Goal: Use online tool/utility: Use online tool/utility

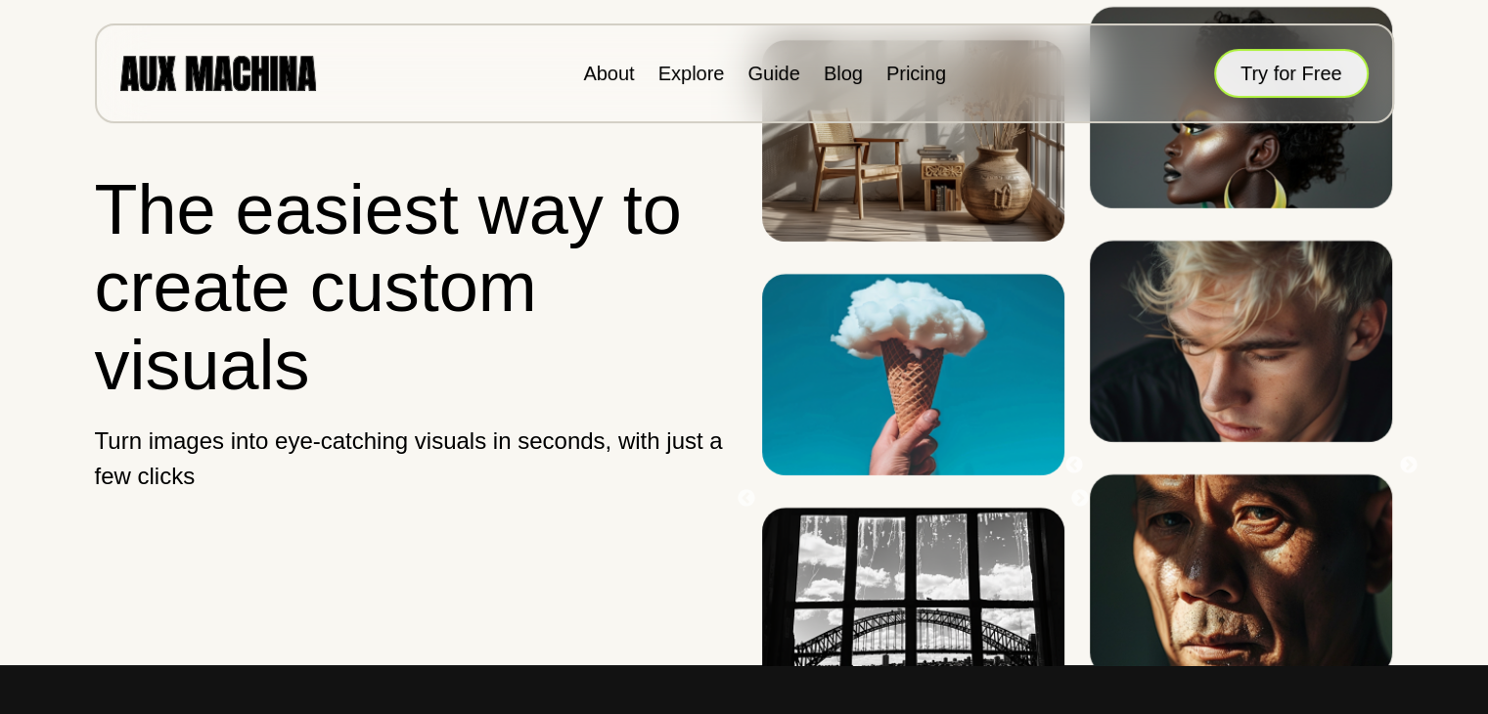
click at [1283, 78] on button "Try for Free" at bounding box center [1291, 73] width 155 height 49
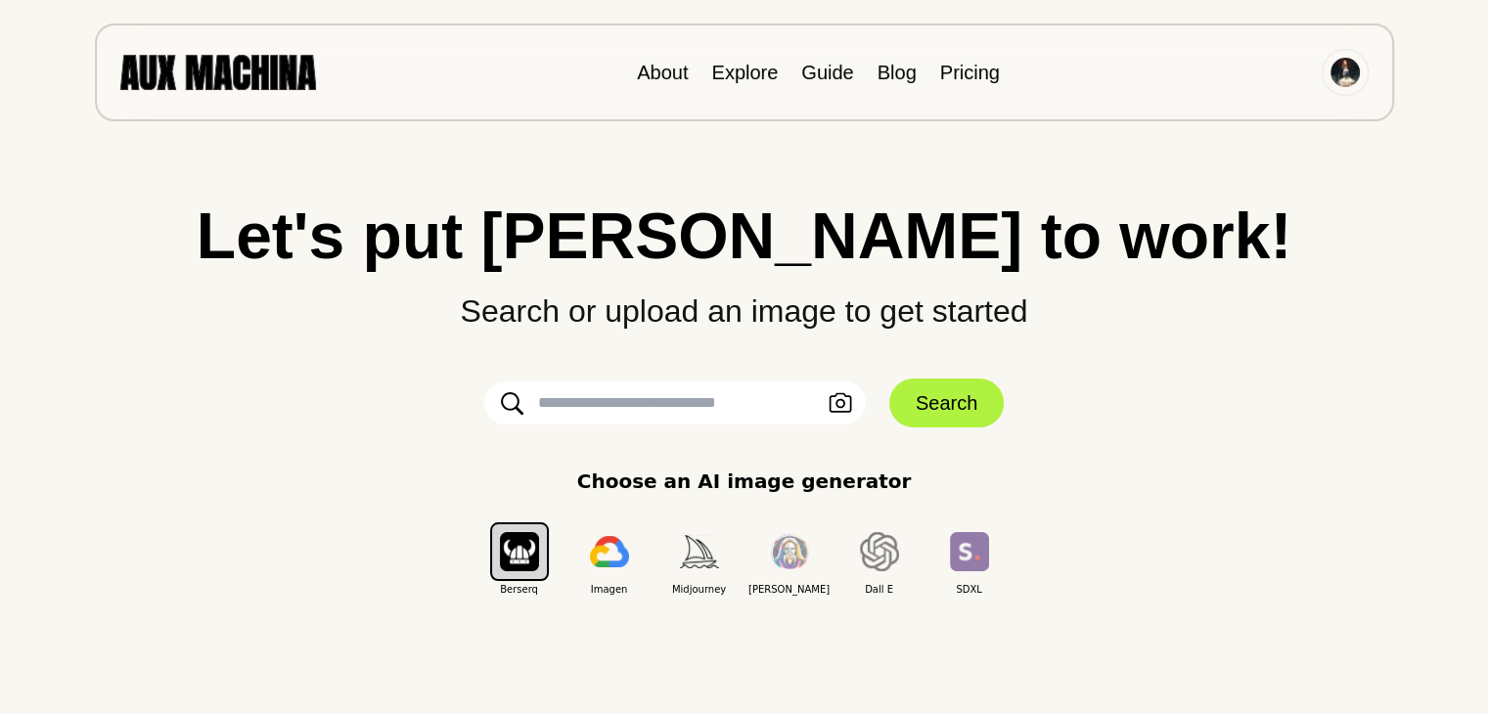
click at [651, 420] on input "text" at bounding box center [674, 402] width 381 height 43
click at [654, 344] on div "Let's put Ai to work! Search or upload an image to get started Upload an Image …" at bounding box center [743, 399] width 1409 height 393
click at [640, 392] on input "text" at bounding box center [674, 402] width 381 height 43
click at [676, 396] on input "text" at bounding box center [674, 402] width 381 height 43
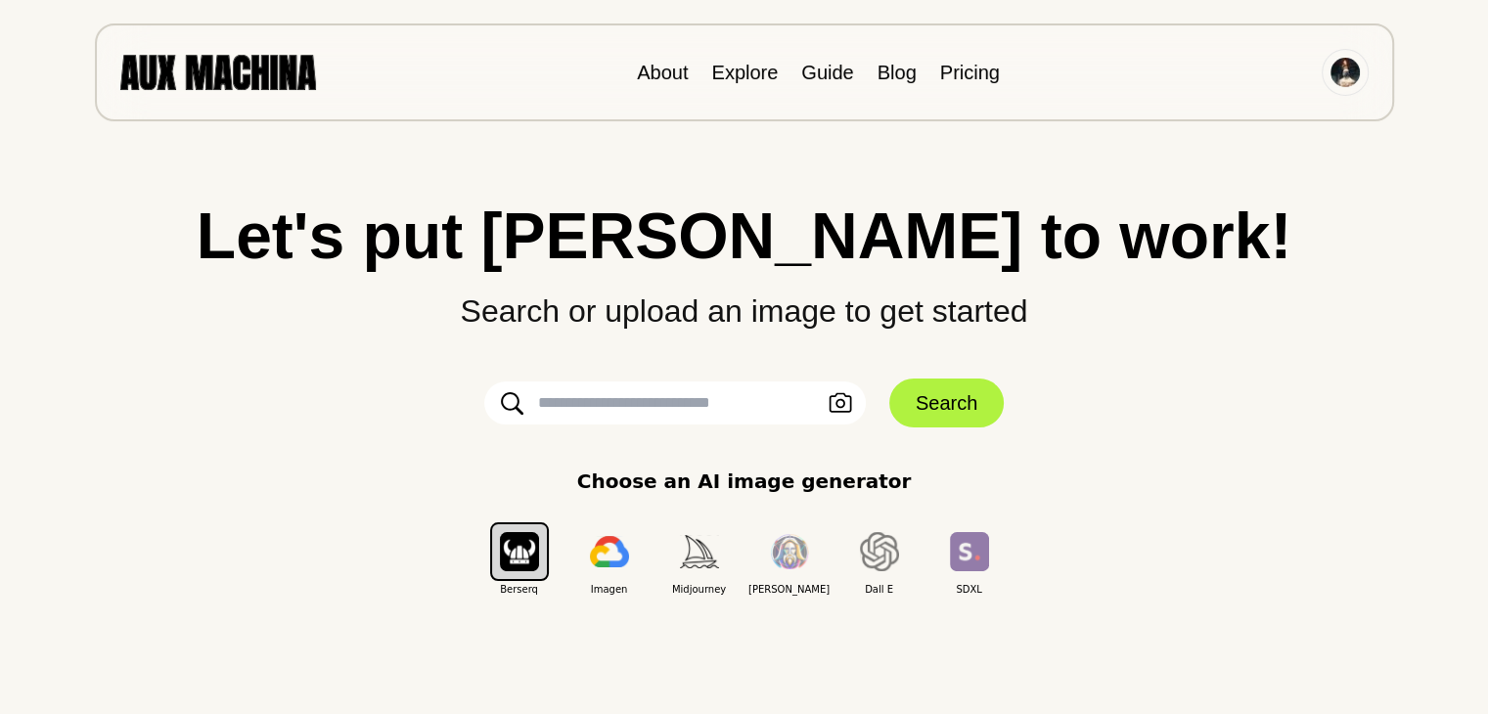
click at [676, 396] on input "text" at bounding box center [674, 402] width 381 height 43
drag, startPoint x: 629, startPoint y: 402, endPoint x: 656, endPoint y: 402, distance: 27.4
click at [653, 402] on input "**********" at bounding box center [674, 402] width 381 height 43
drag, startPoint x: 661, startPoint y: 402, endPoint x: 308, endPoint y: 428, distance: 354.1
click at [290, 431] on div "**********" at bounding box center [743, 399] width 1409 height 393
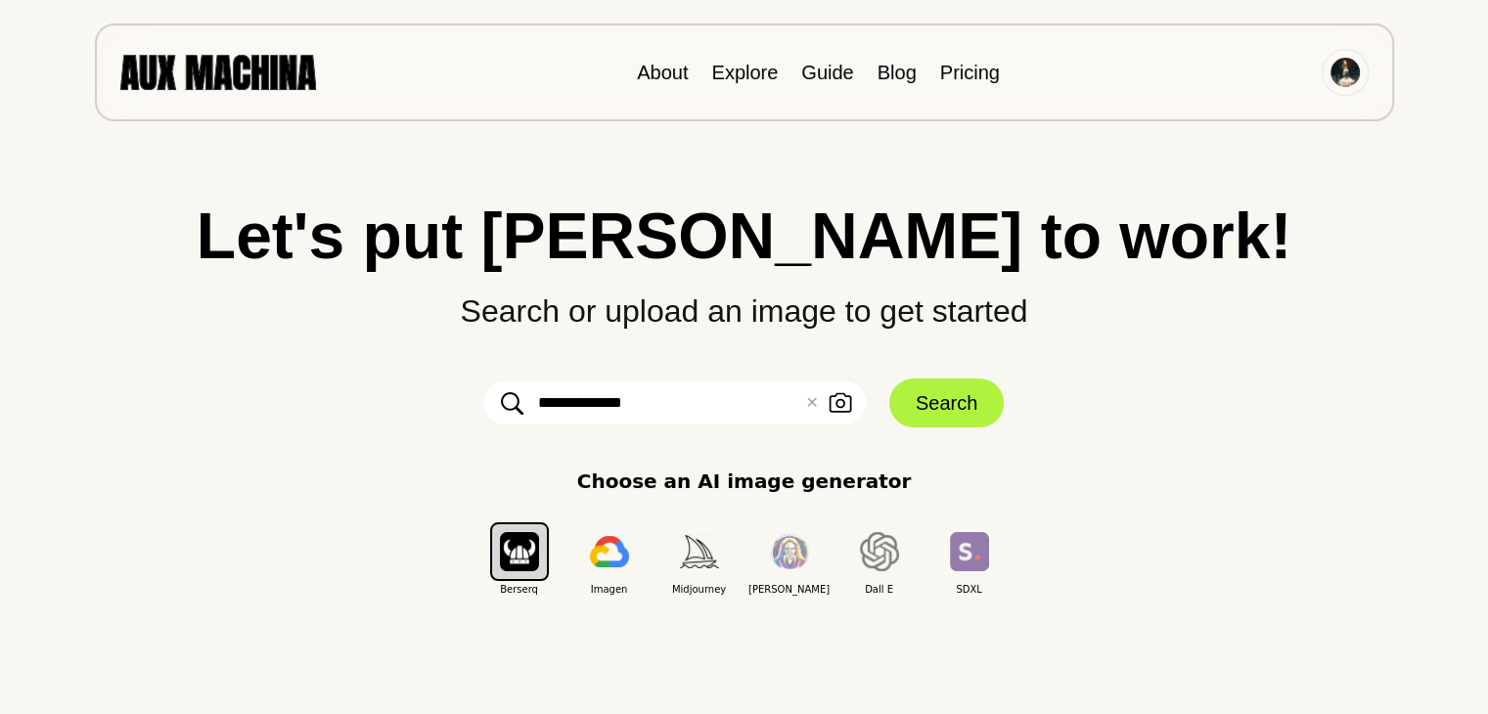
paste input "**********"
type input "**********"
click at [948, 404] on button "Search" at bounding box center [946, 403] width 114 height 49
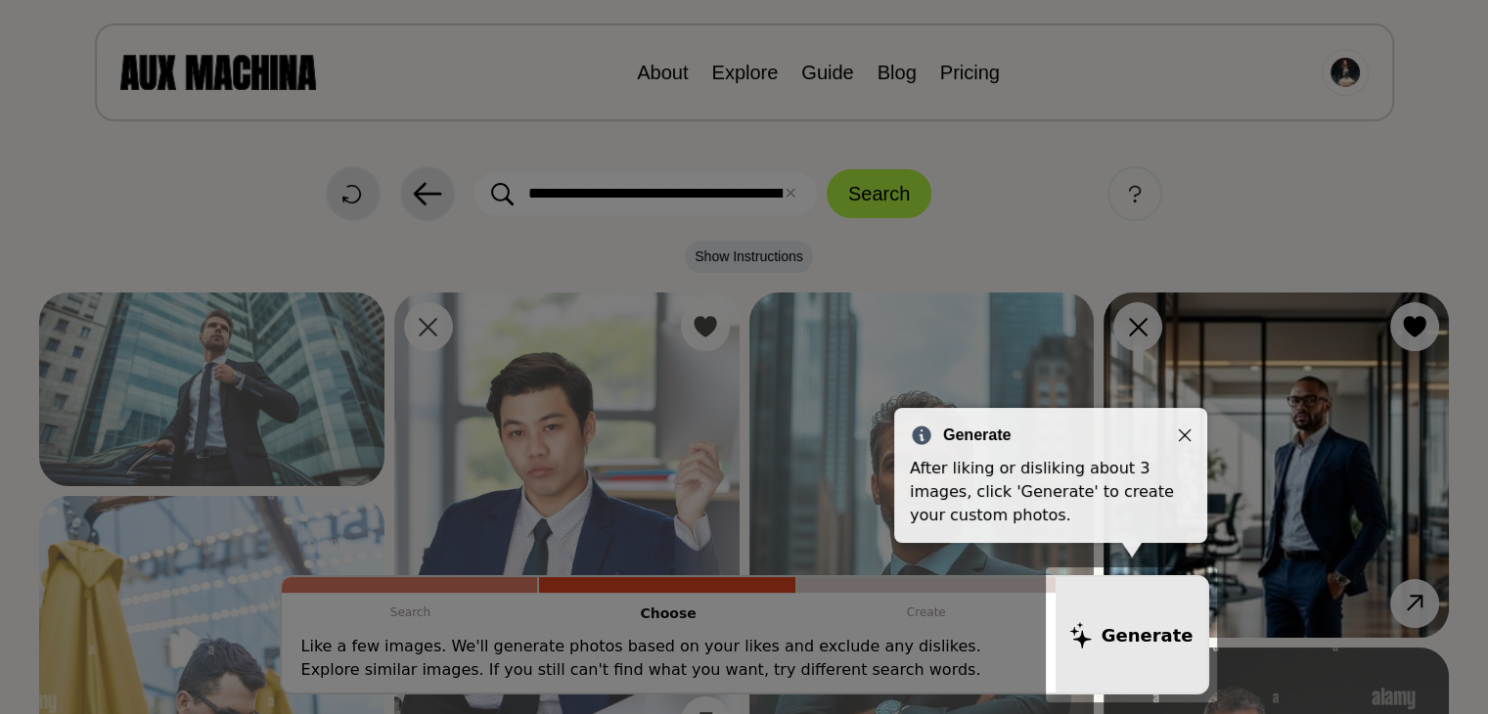
click at [1185, 431] on icon "Close" at bounding box center [1185, 435] width 14 height 14
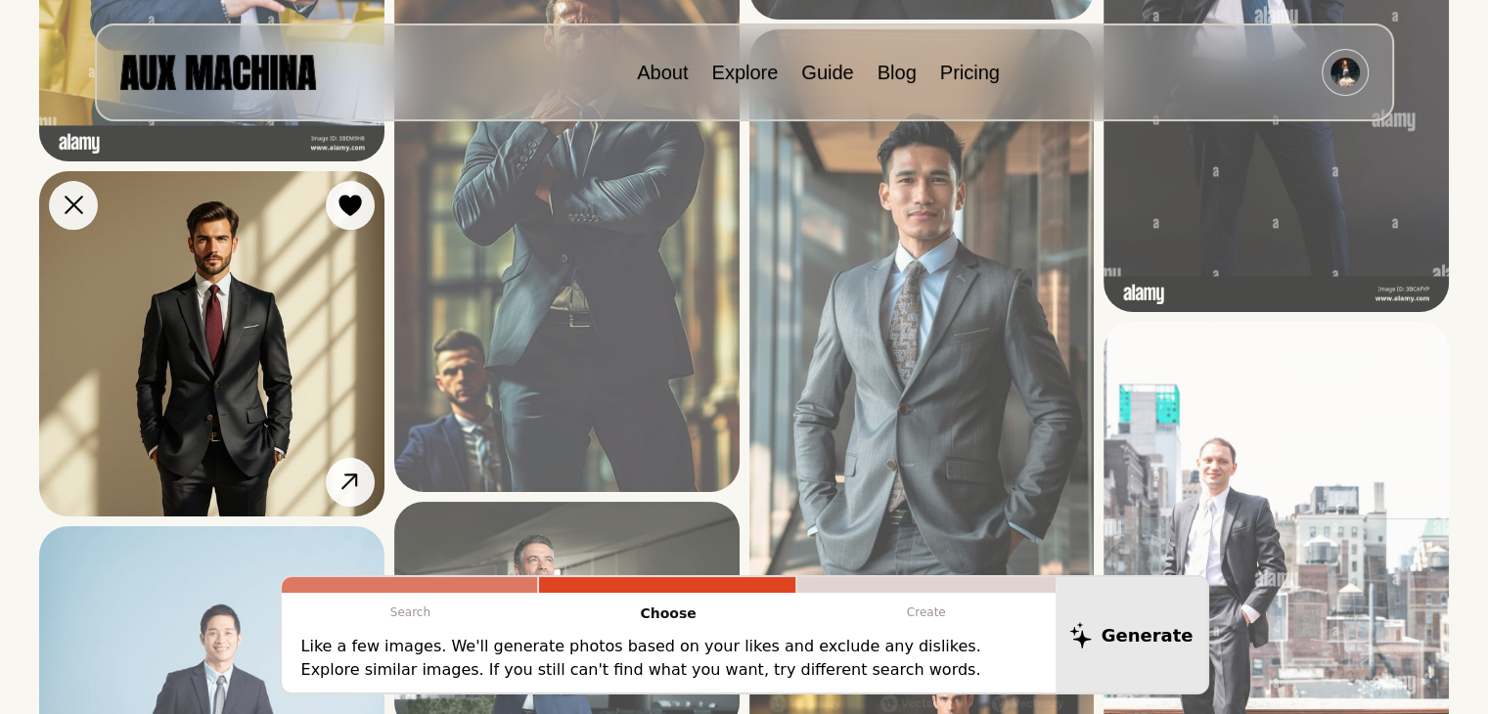
scroll to position [880, 0]
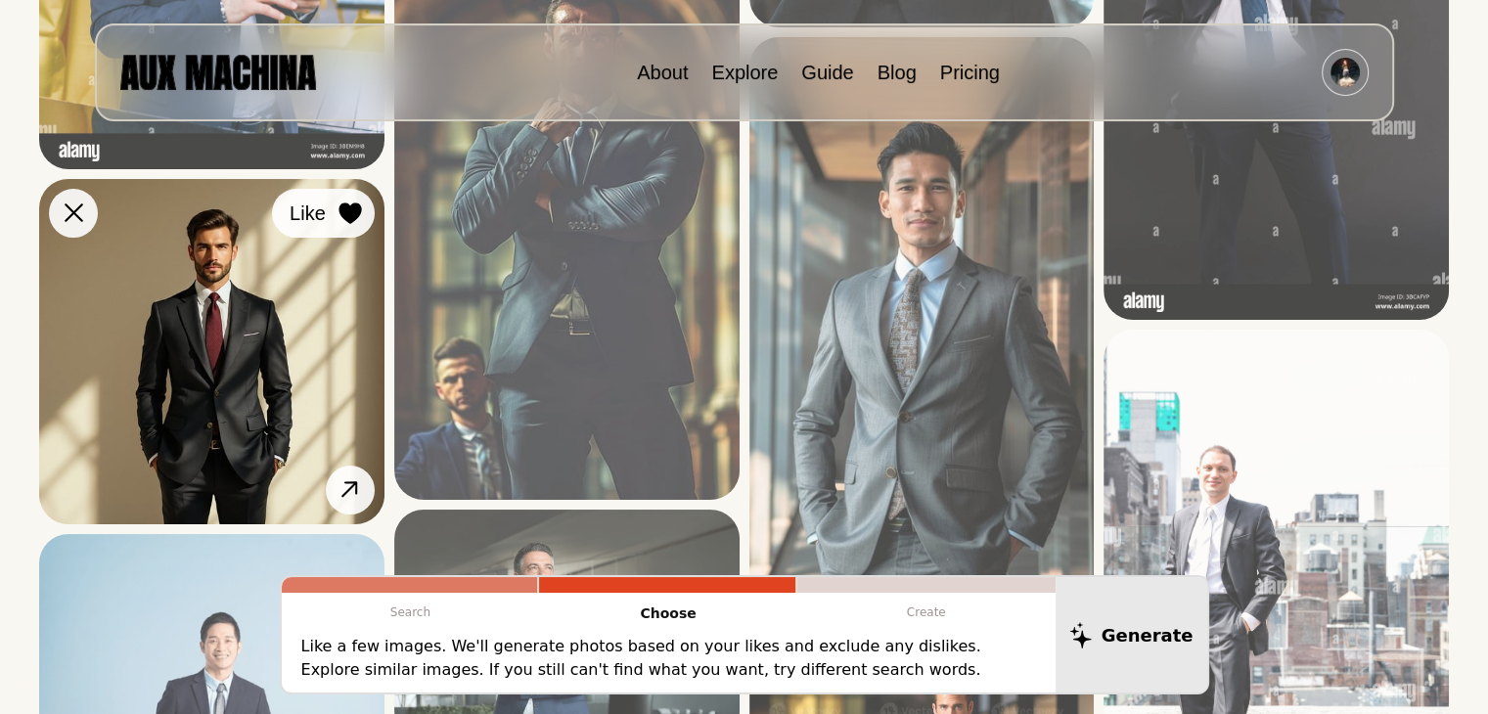
click at [352, 212] on icon at bounding box center [349, 213] width 22 height 22
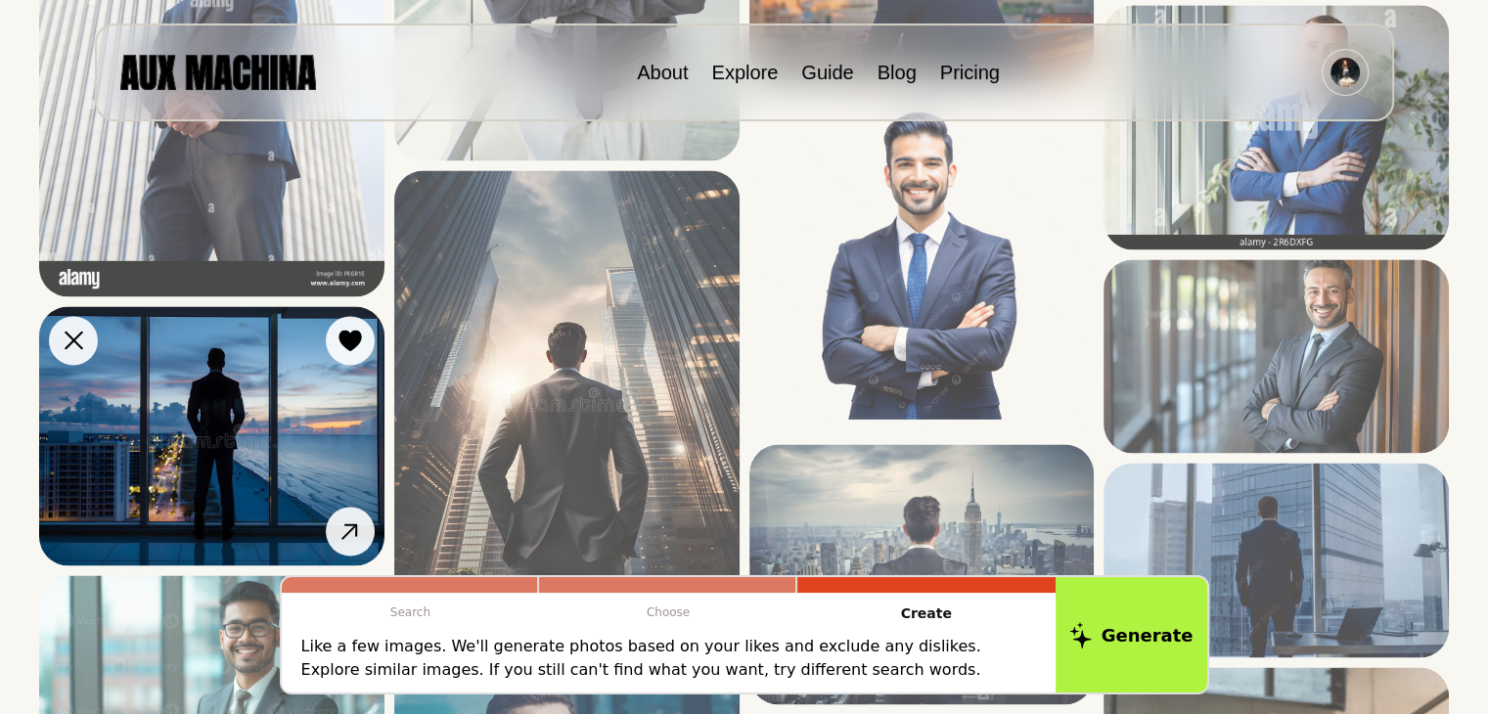
scroll to position [2934, 0]
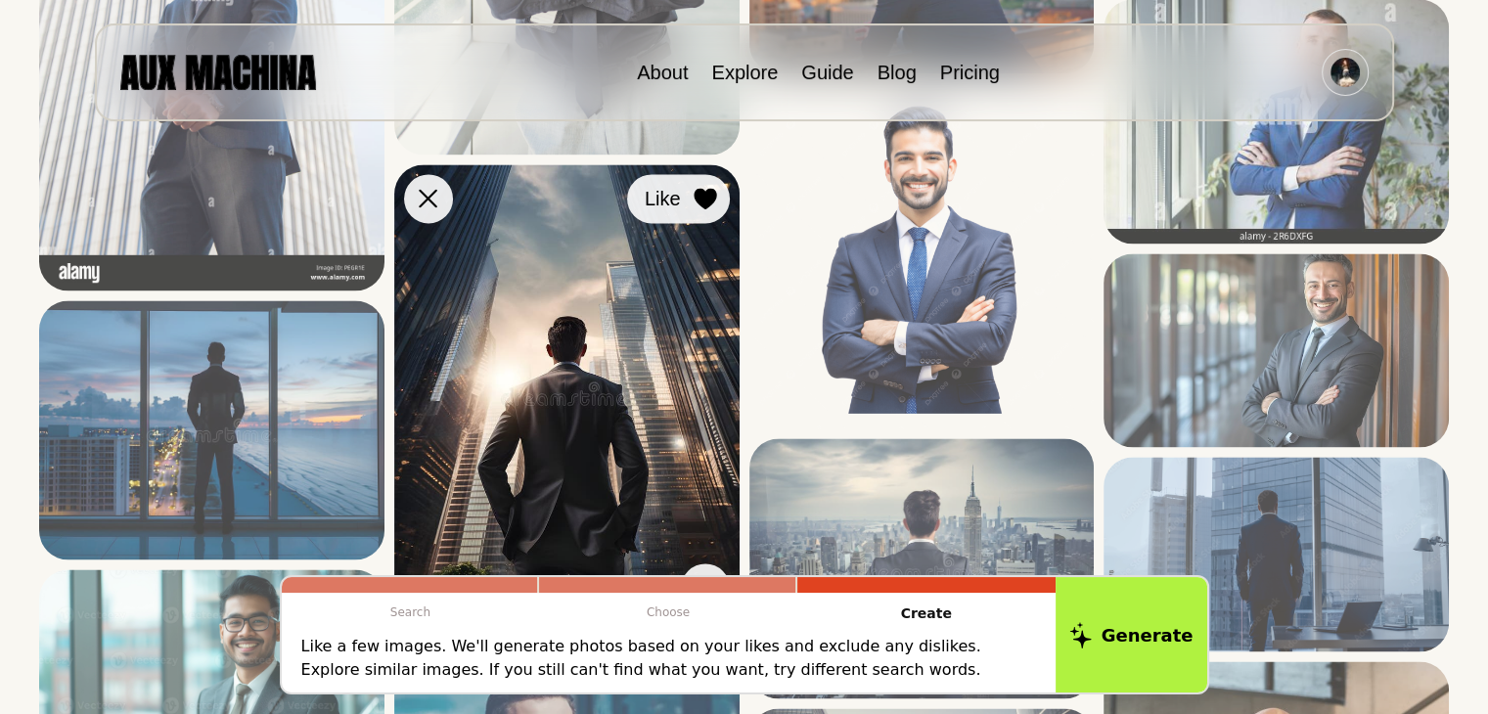
click at [700, 202] on icon at bounding box center [704, 199] width 22 height 22
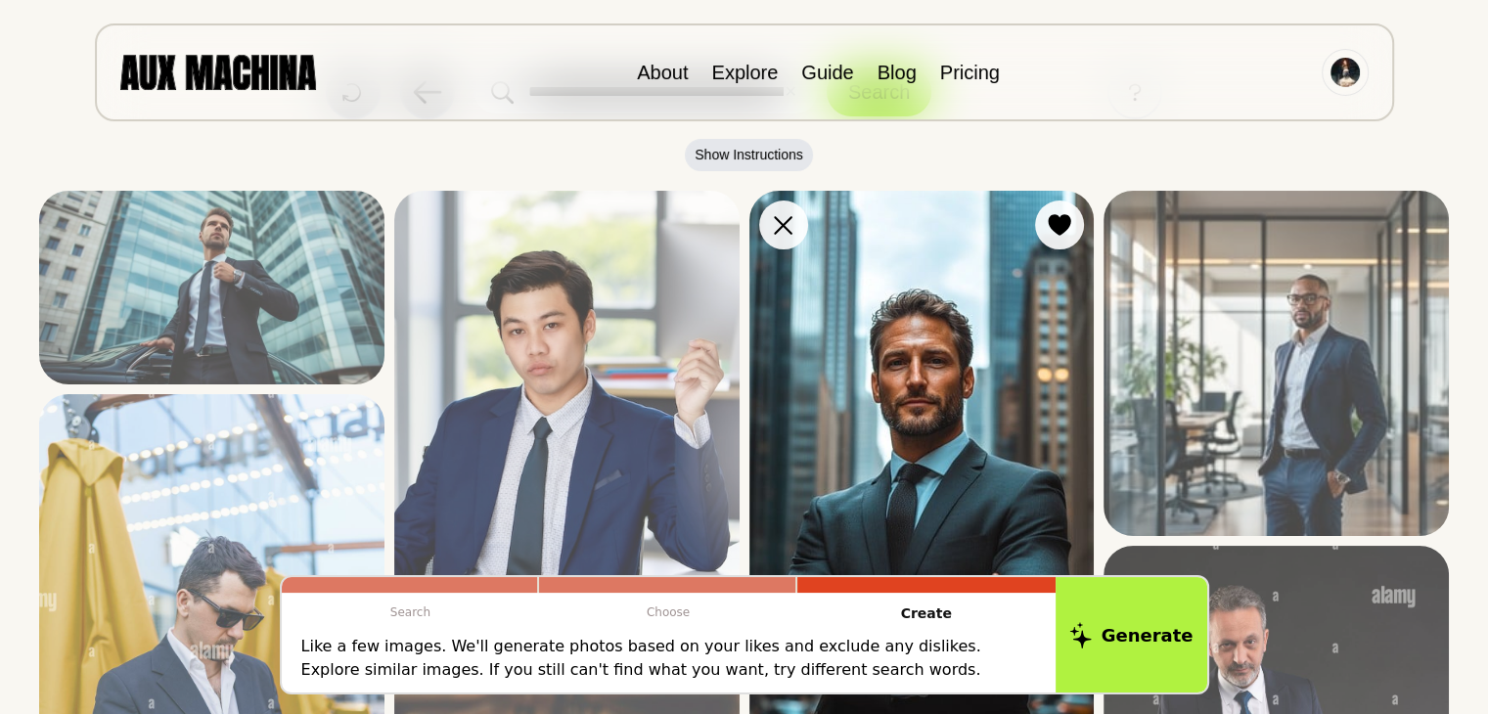
scroll to position [98, 0]
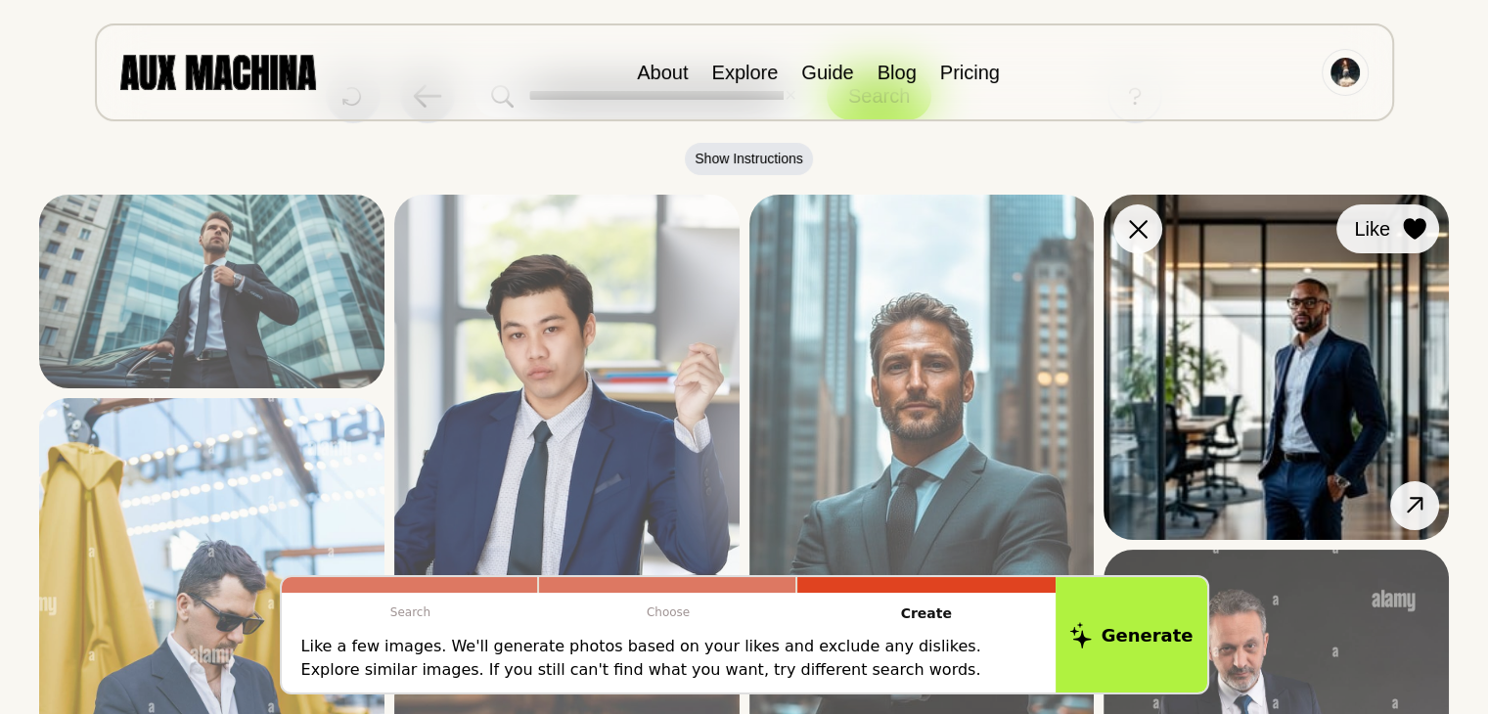
click at [1416, 223] on icon at bounding box center [1414, 229] width 22 height 22
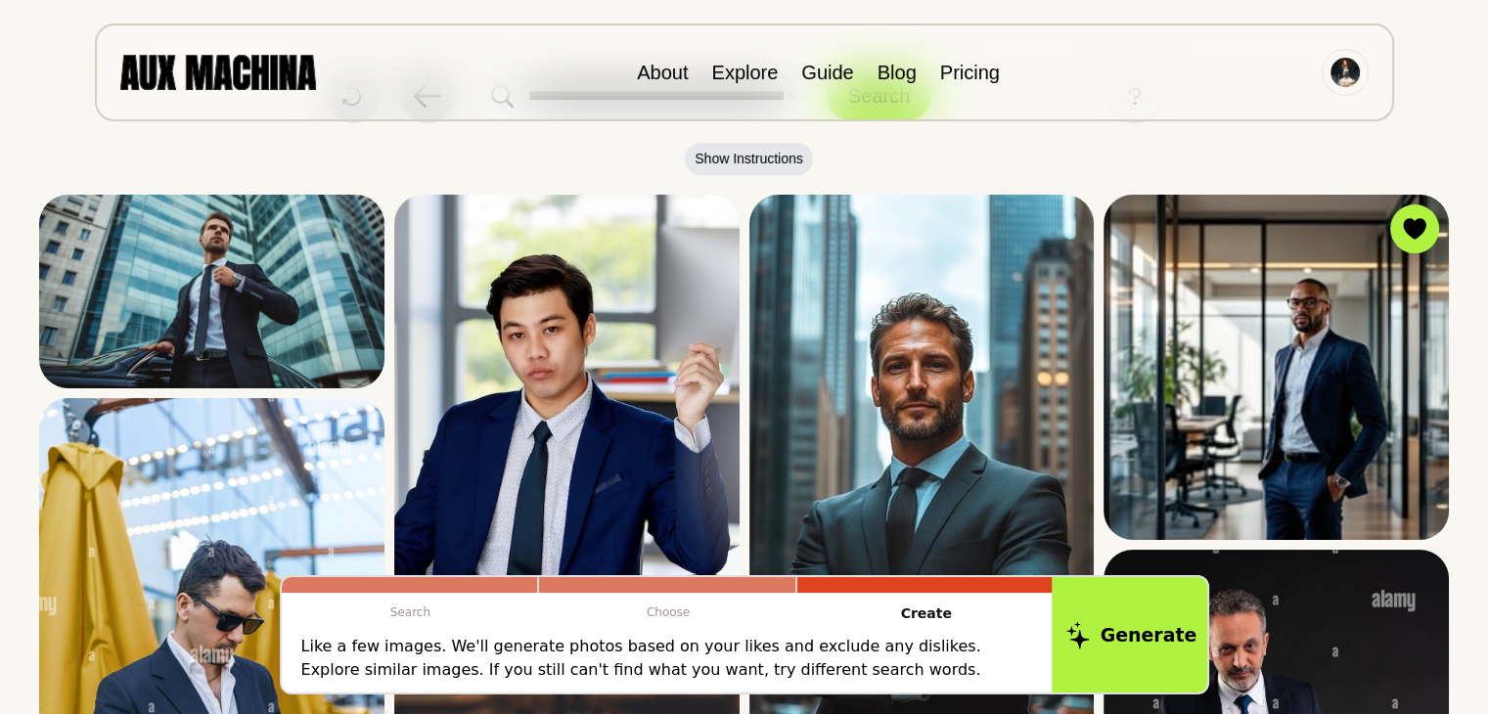
click at [1128, 643] on button "Generate" at bounding box center [1130, 634] width 159 height 121
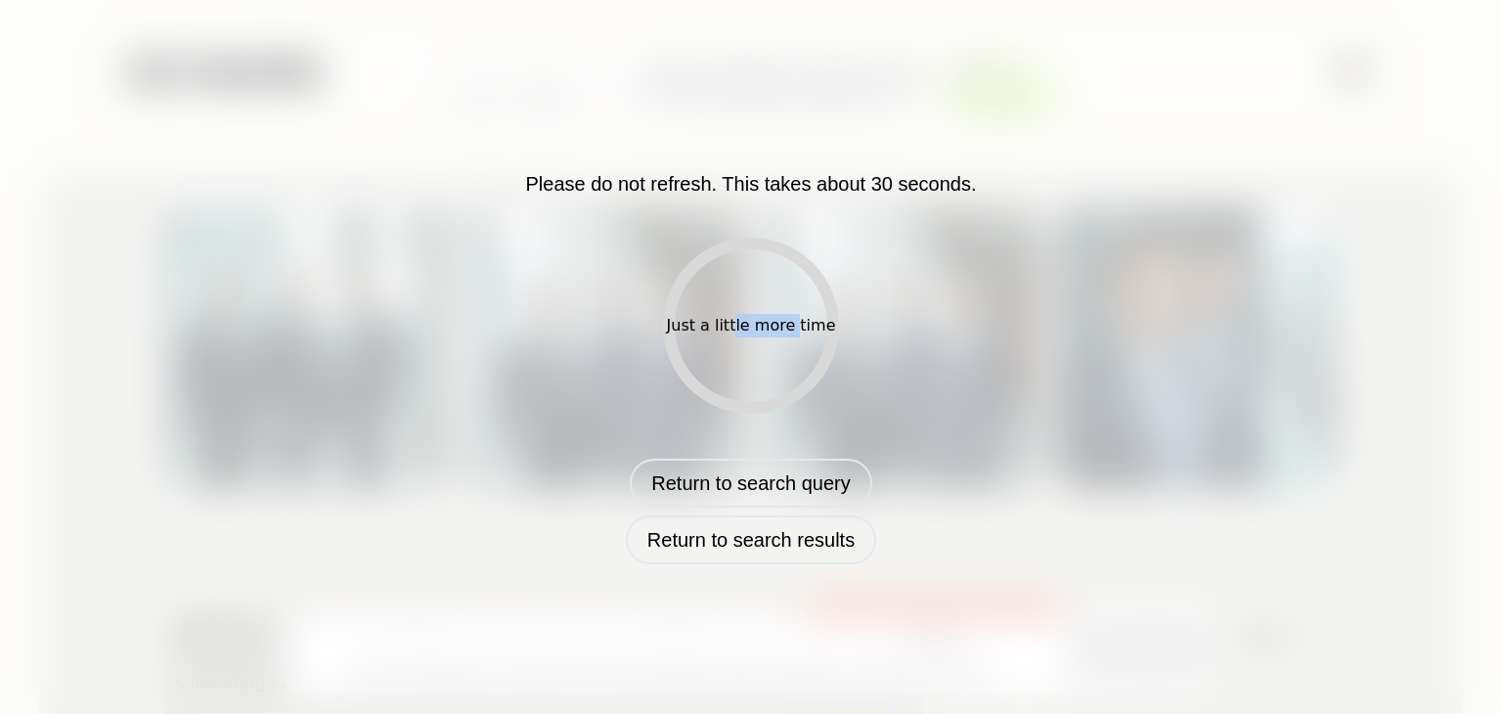
drag, startPoint x: 736, startPoint y: 324, endPoint x: 794, endPoint y: 332, distance: 59.2
click at [794, 332] on div "Just a little more time" at bounding box center [751, 325] width 169 height 23
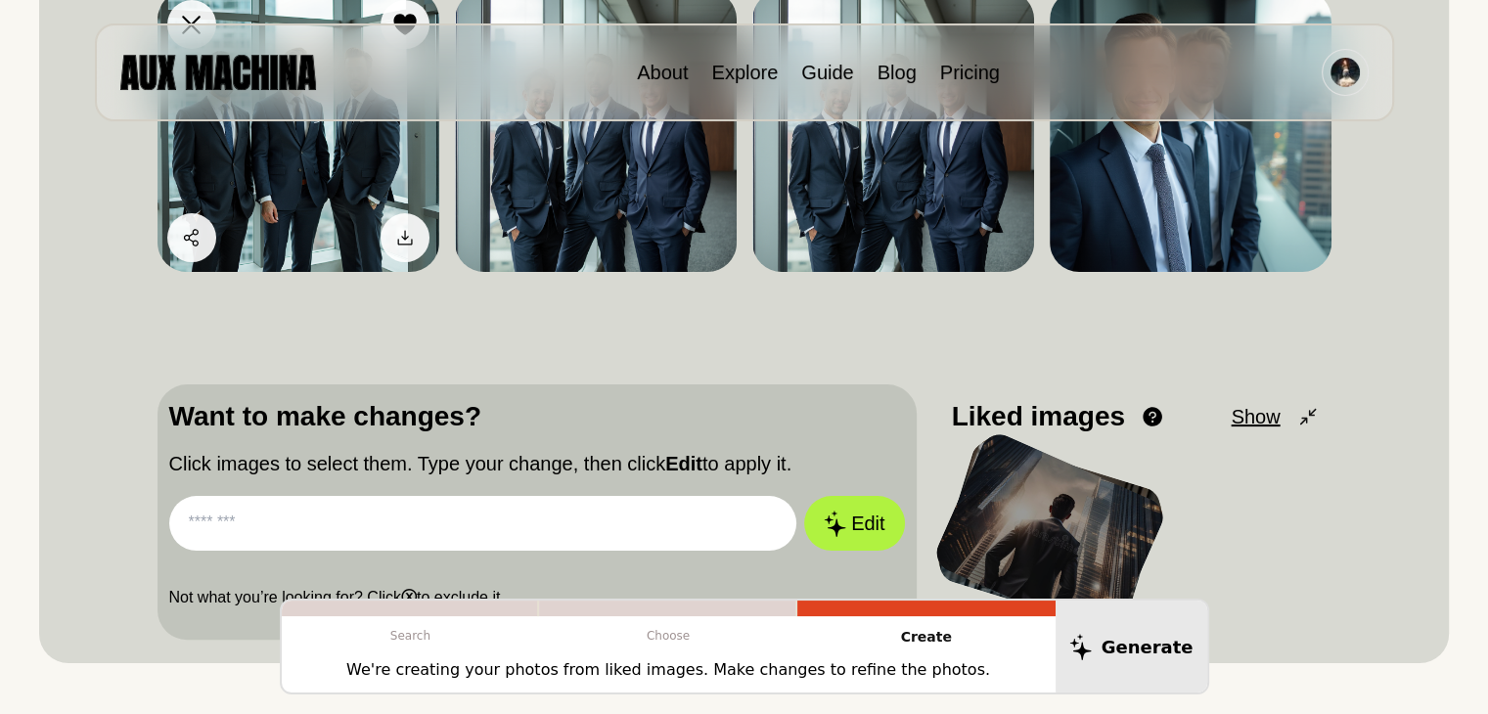
scroll to position [0, 0]
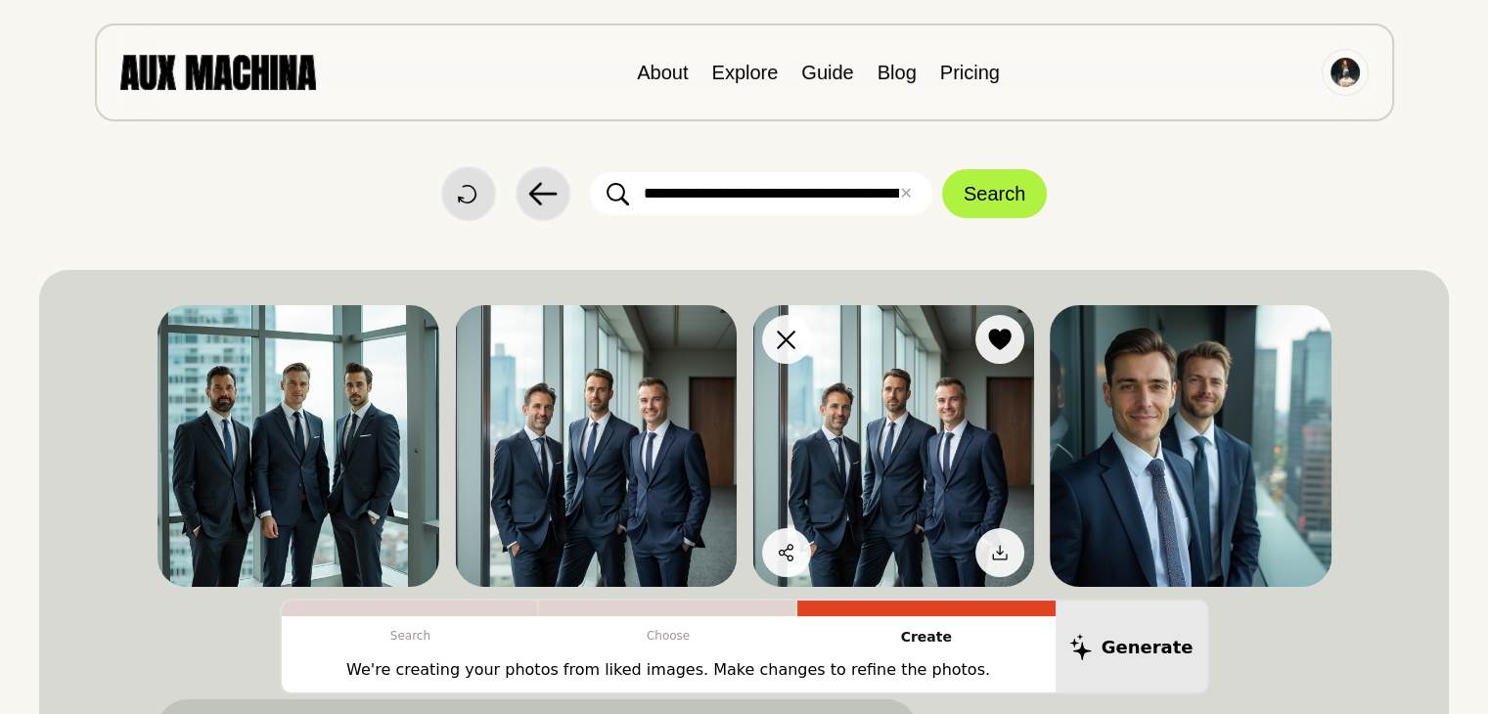
click at [914, 444] on img at bounding box center [893, 446] width 282 height 282
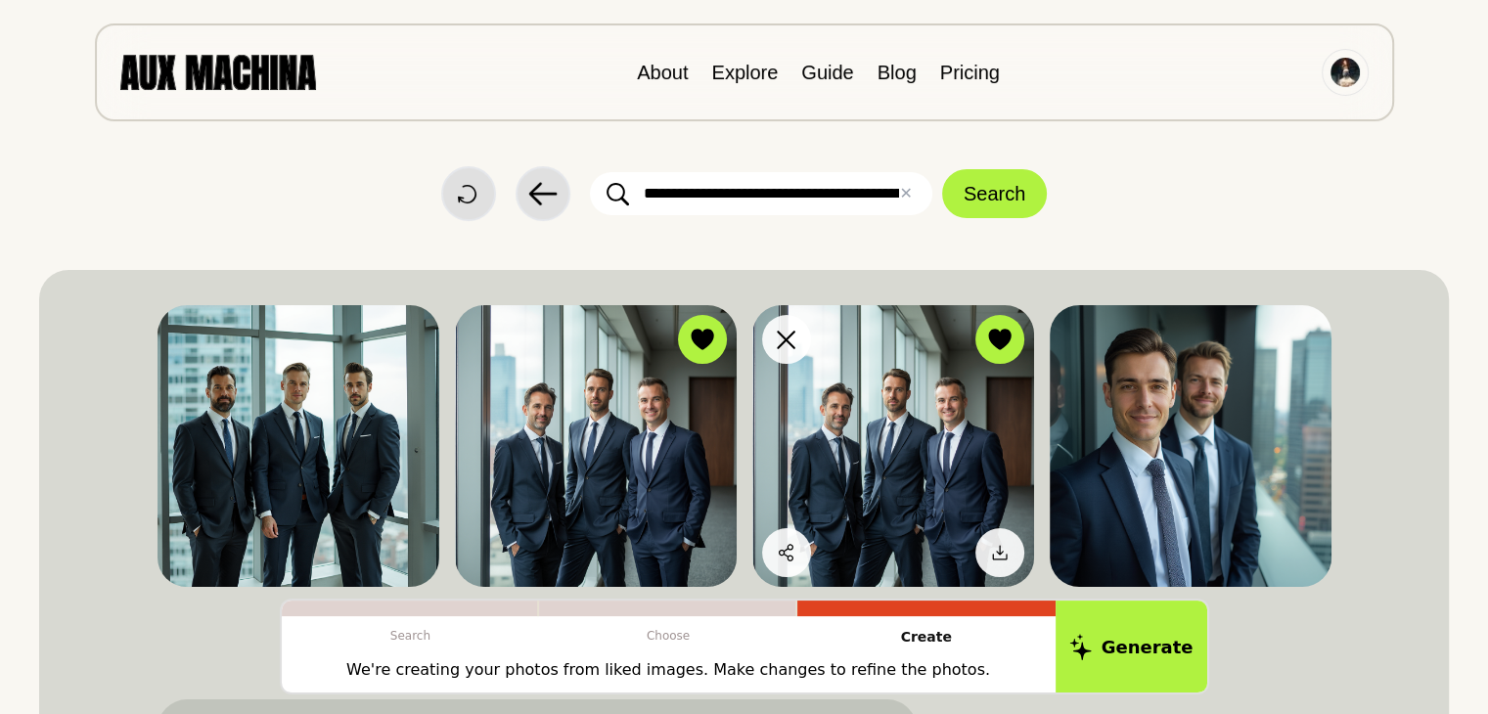
click at [914, 444] on img at bounding box center [893, 446] width 282 height 282
click at [1004, 559] on icon at bounding box center [999, 553] width 15 height 15
click at [992, 557] on icon at bounding box center [999, 553] width 15 height 15
click at [997, 557] on icon at bounding box center [1000, 553] width 20 height 20
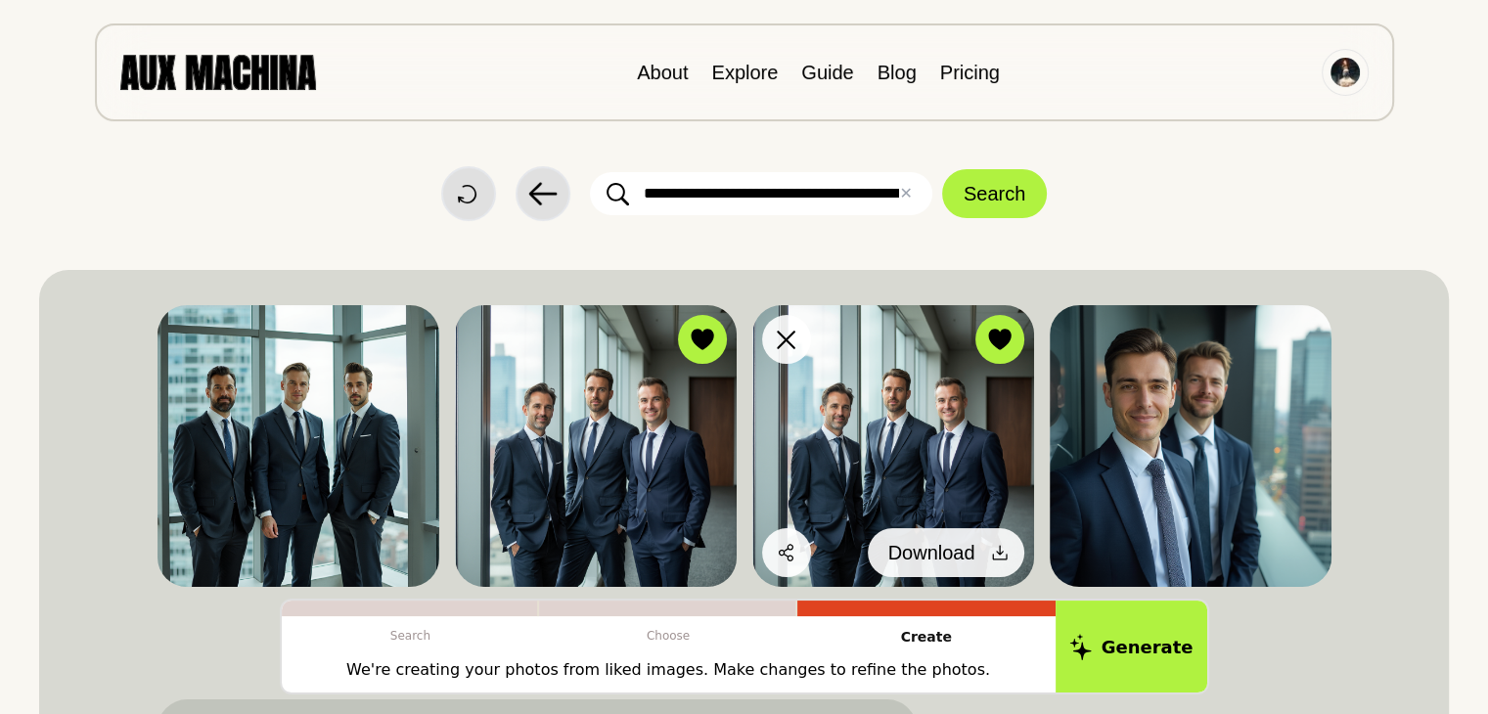
click at [946, 553] on span "Download" at bounding box center [931, 552] width 87 height 29
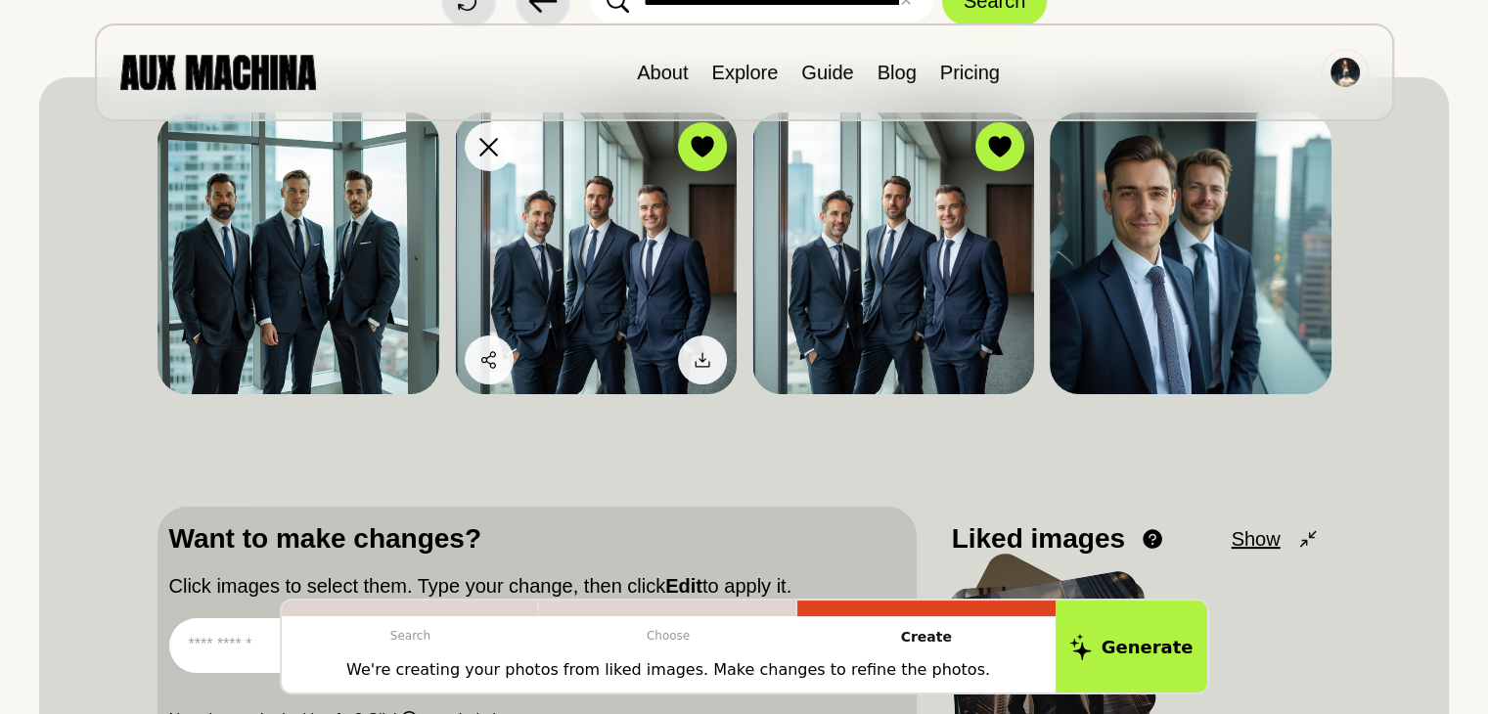
scroll to position [196, 0]
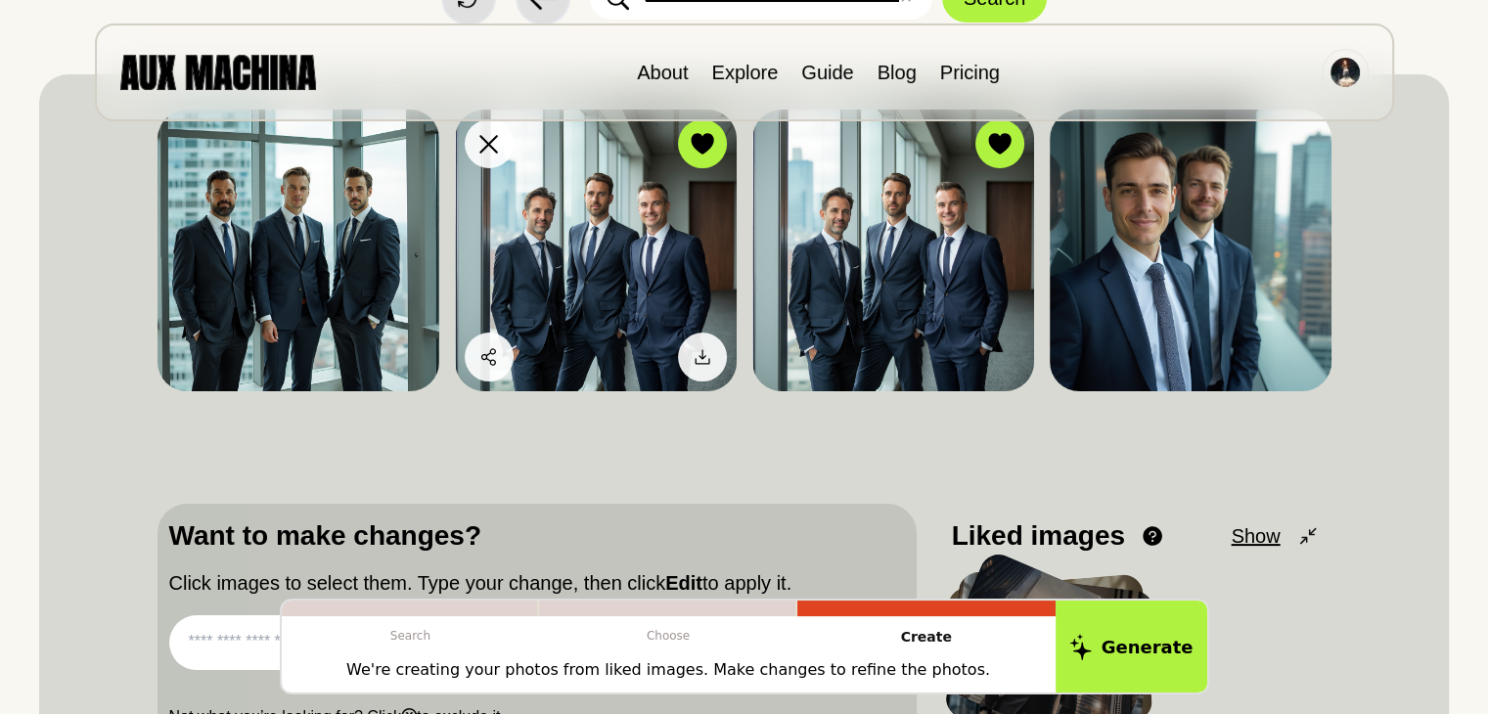
drag, startPoint x: 693, startPoint y: 344, endPoint x: 652, endPoint y: 226, distance: 125.3
click at [626, 217] on div "Dislike Like Share Download" at bounding box center [596, 251] width 282 height 282
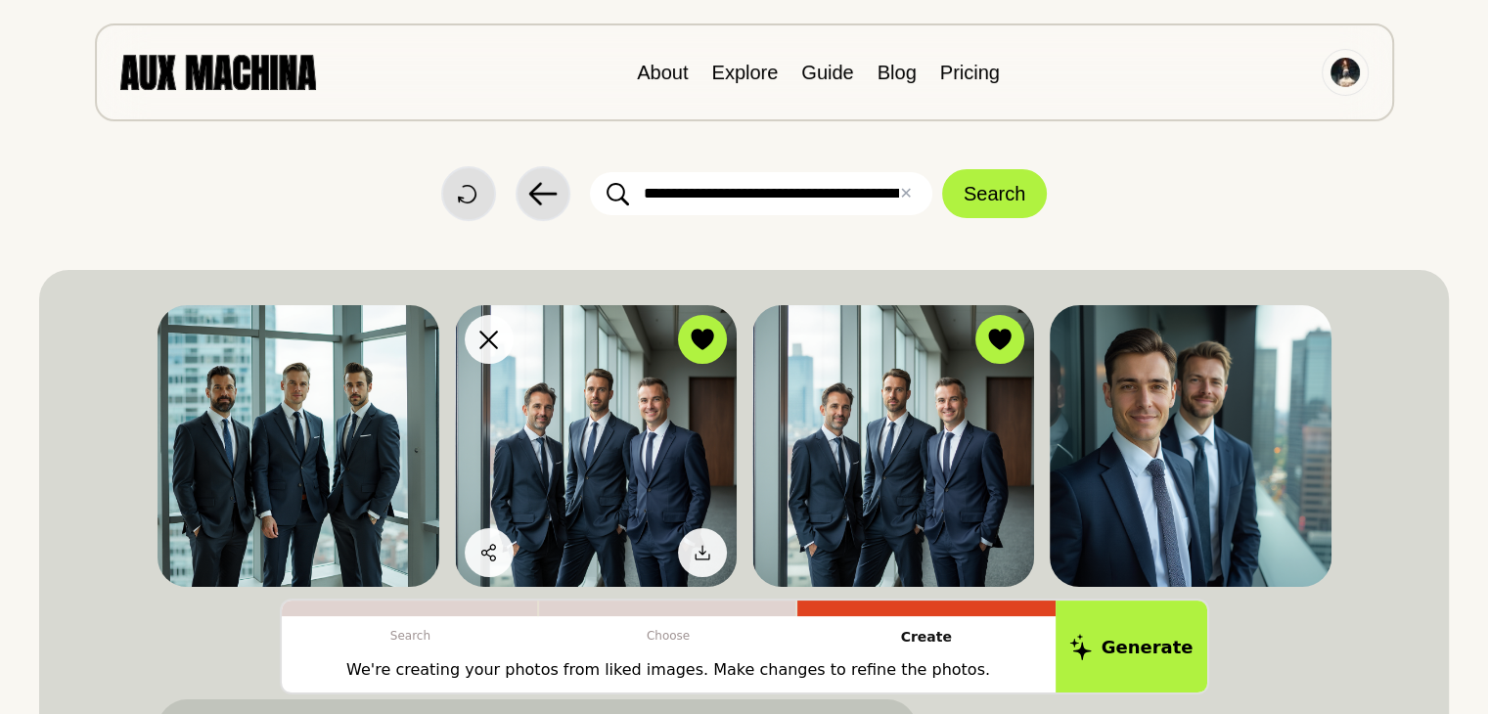
scroll to position [0, 0]
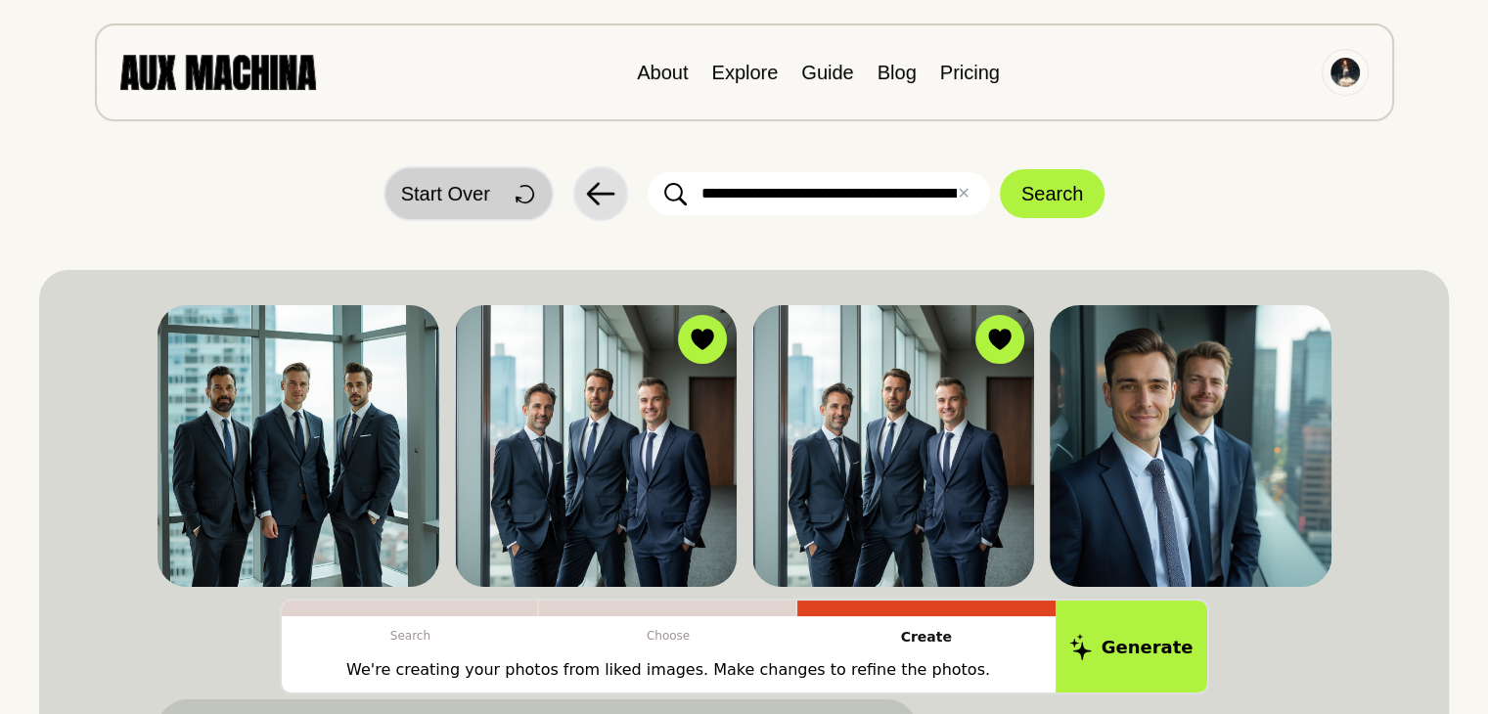
click at [460, 201] on span "Start Over" at bounding box center [445, 193] width 89 height 29
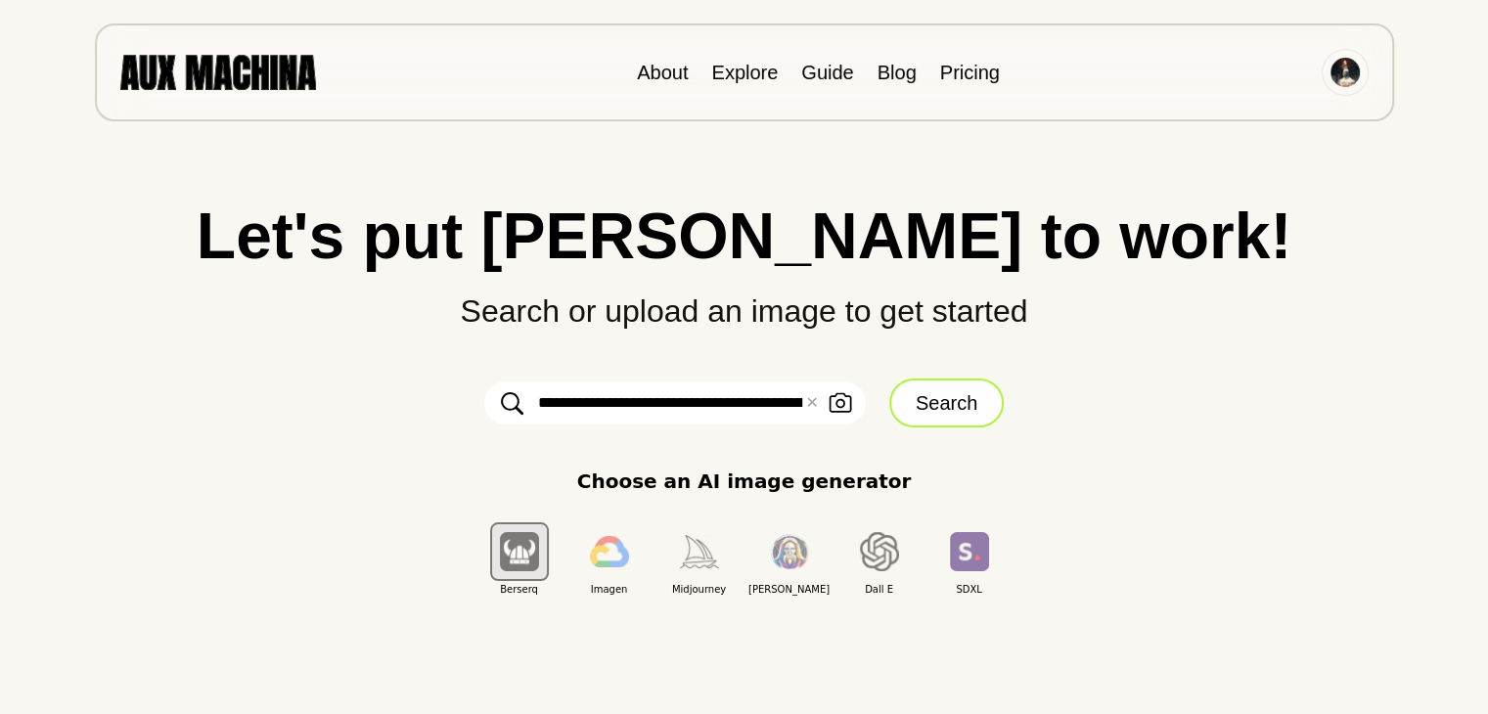
click at [966, 405] on button "Search" at bounding box center [946, 403] width 114 height 49
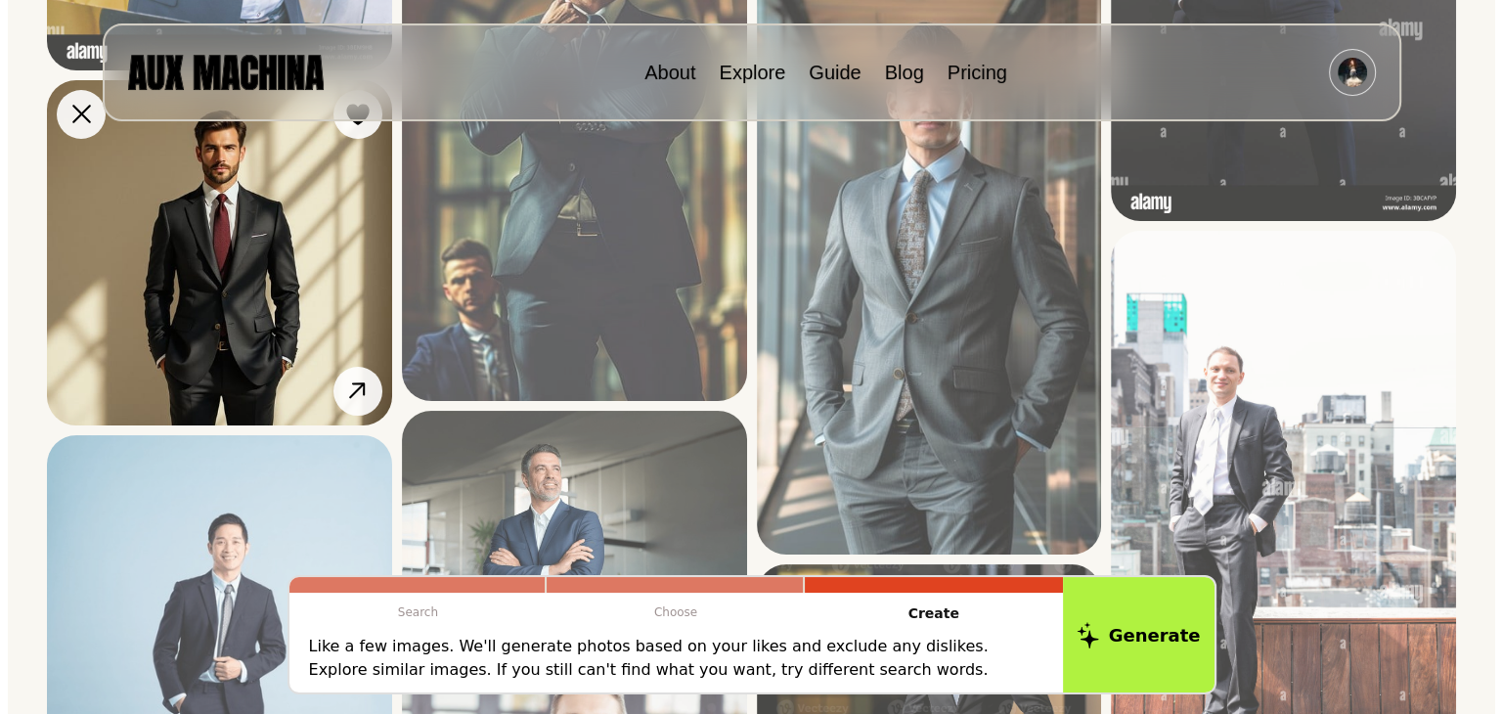
scroll to position [877, 0]
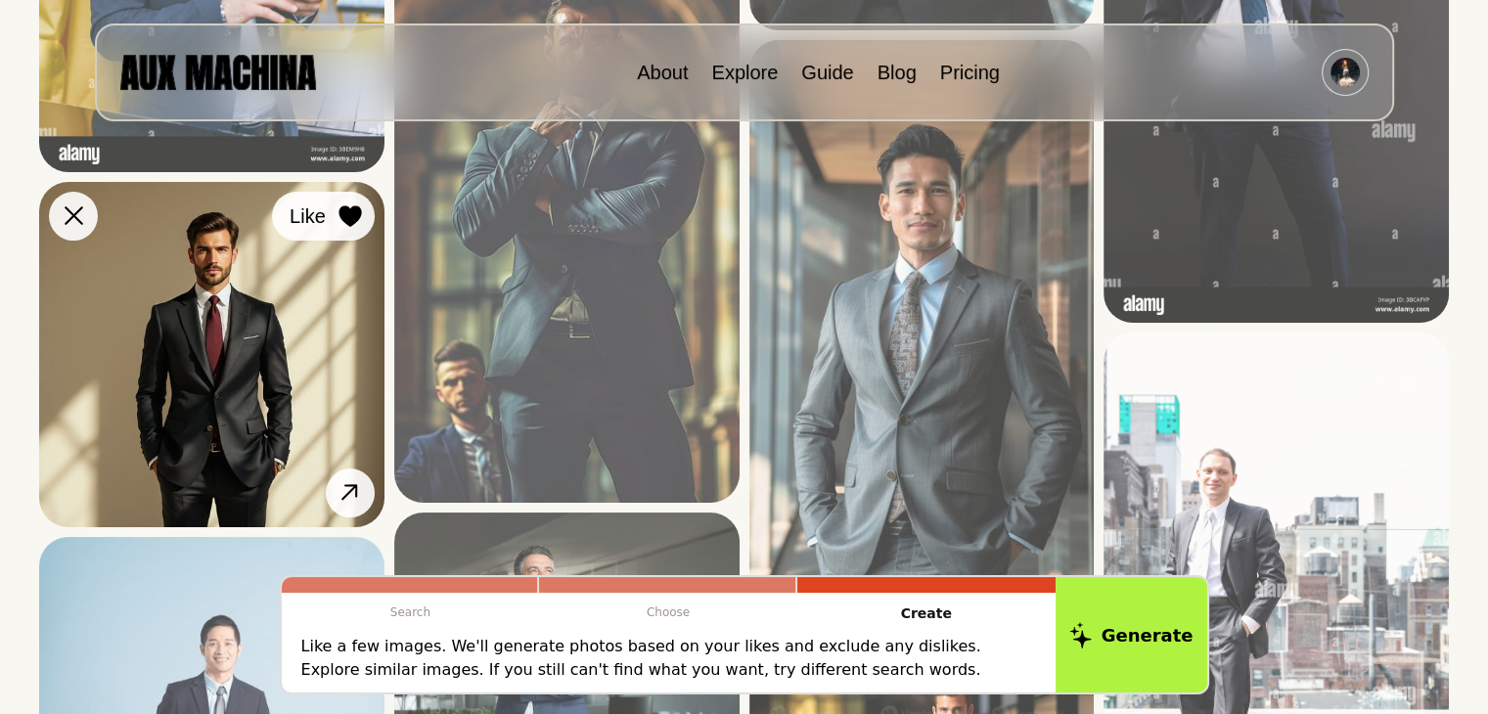
click at [350, 225] on div at bounding box center [349, 215] width 29 height 29
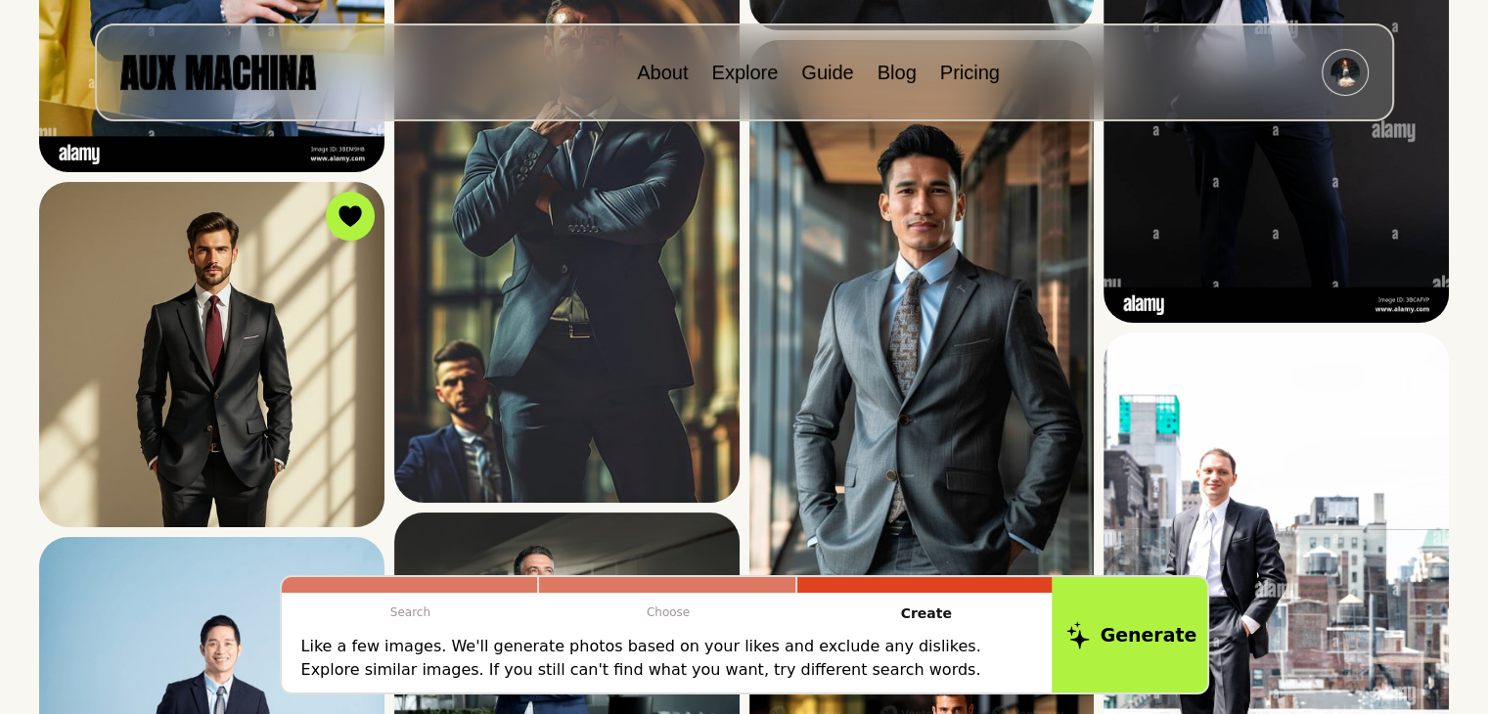
click at [1154, 647] on button "Generate" at bounding box center [1130, 634] width 159 height 121
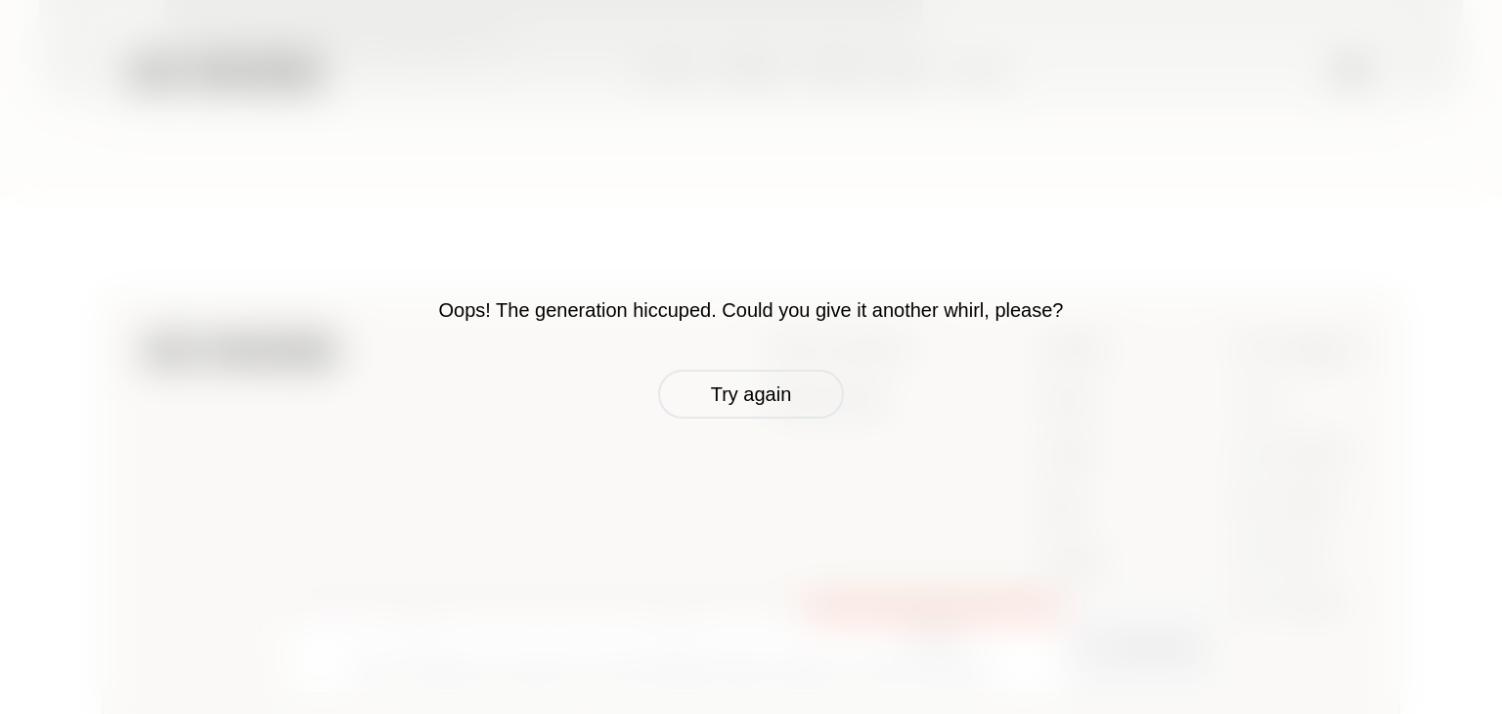
click at [740, 409] on button "Try again" at bounding box center [751, 394] width 186 height 49
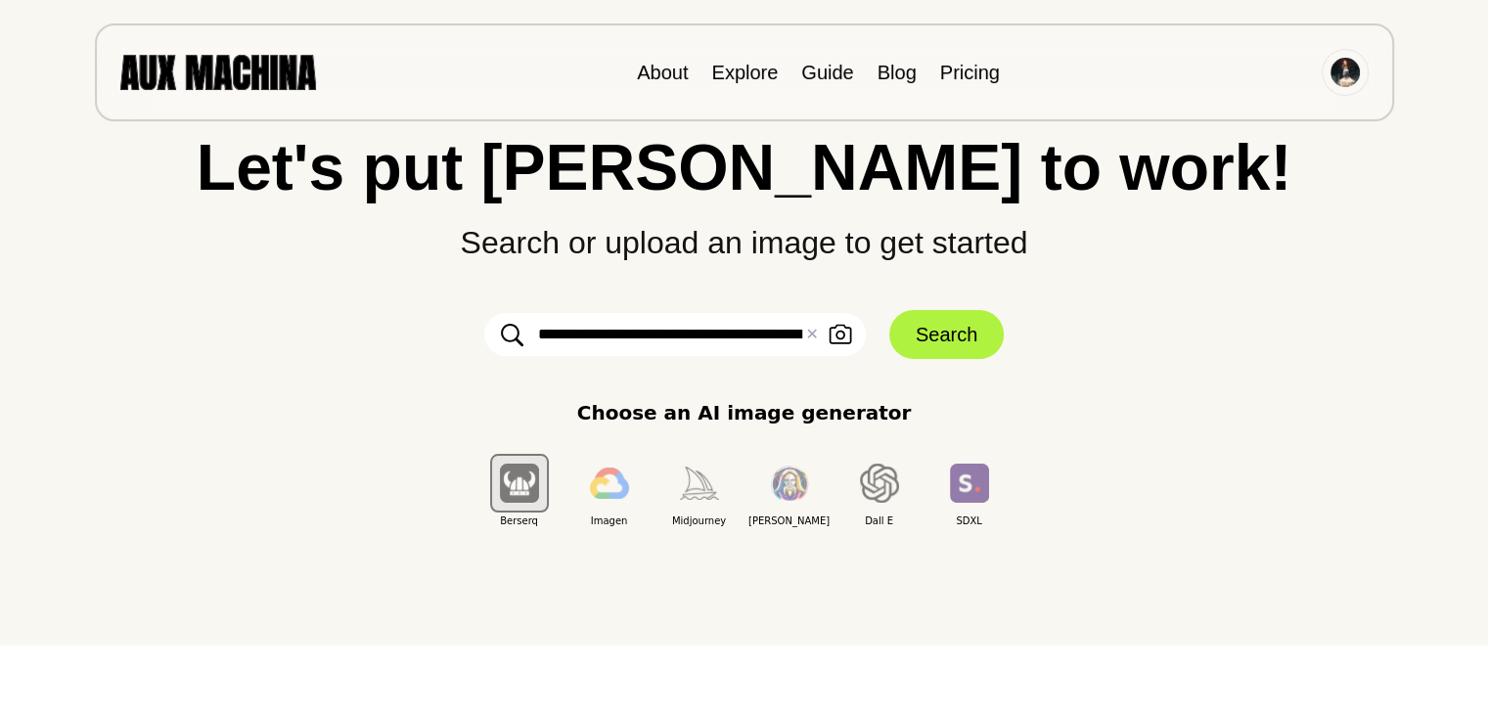
scroll to position [0, 0]
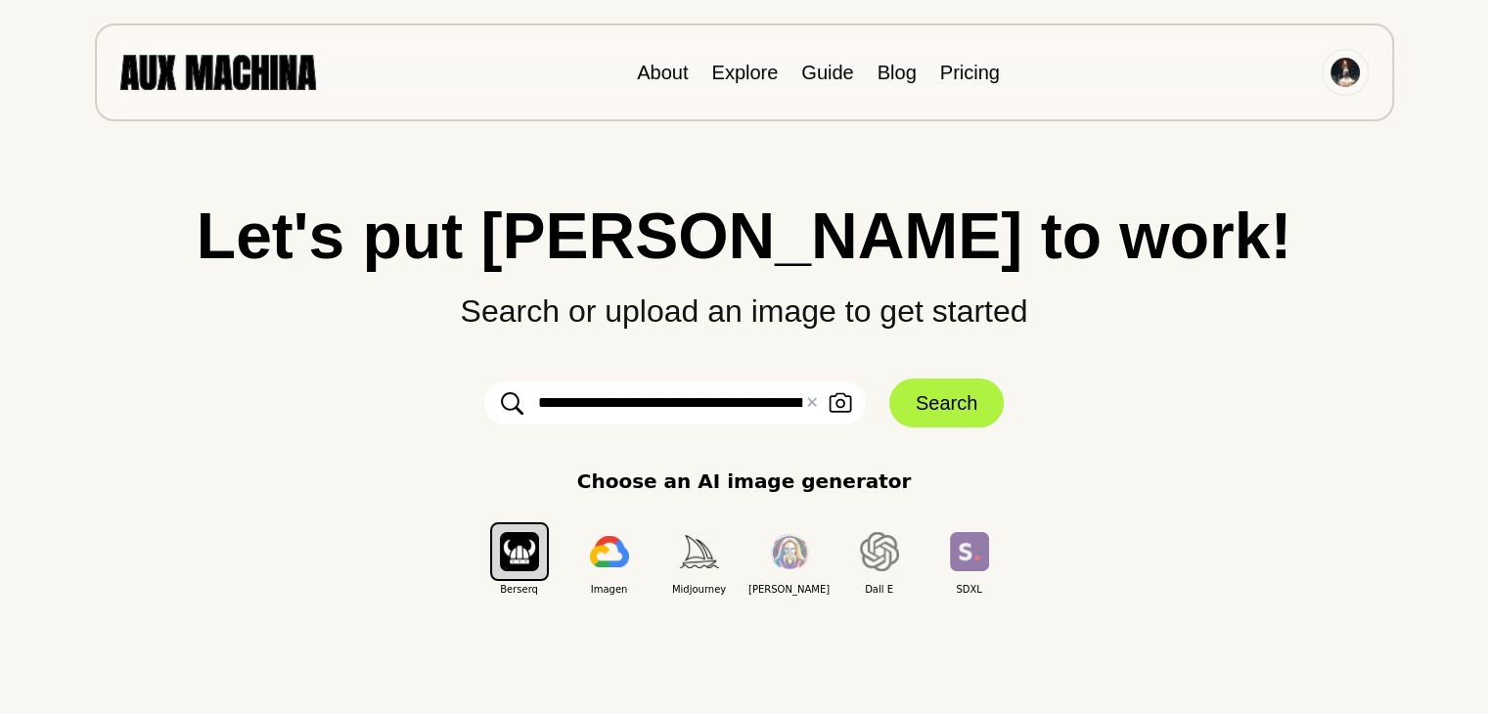
click at [752, 406] on input "**********" at bounding box center [674, 402] width 381 height 43
click at [773, 403] on input "**********" at bounding box center [674, 402] width 381 height 43
click at [776, 405] on input "**********" at bounding box center [674, 402] width 381 height 43
click at [929, 404] on button "Search" at bounding box center [946, 403] width 114 height 49
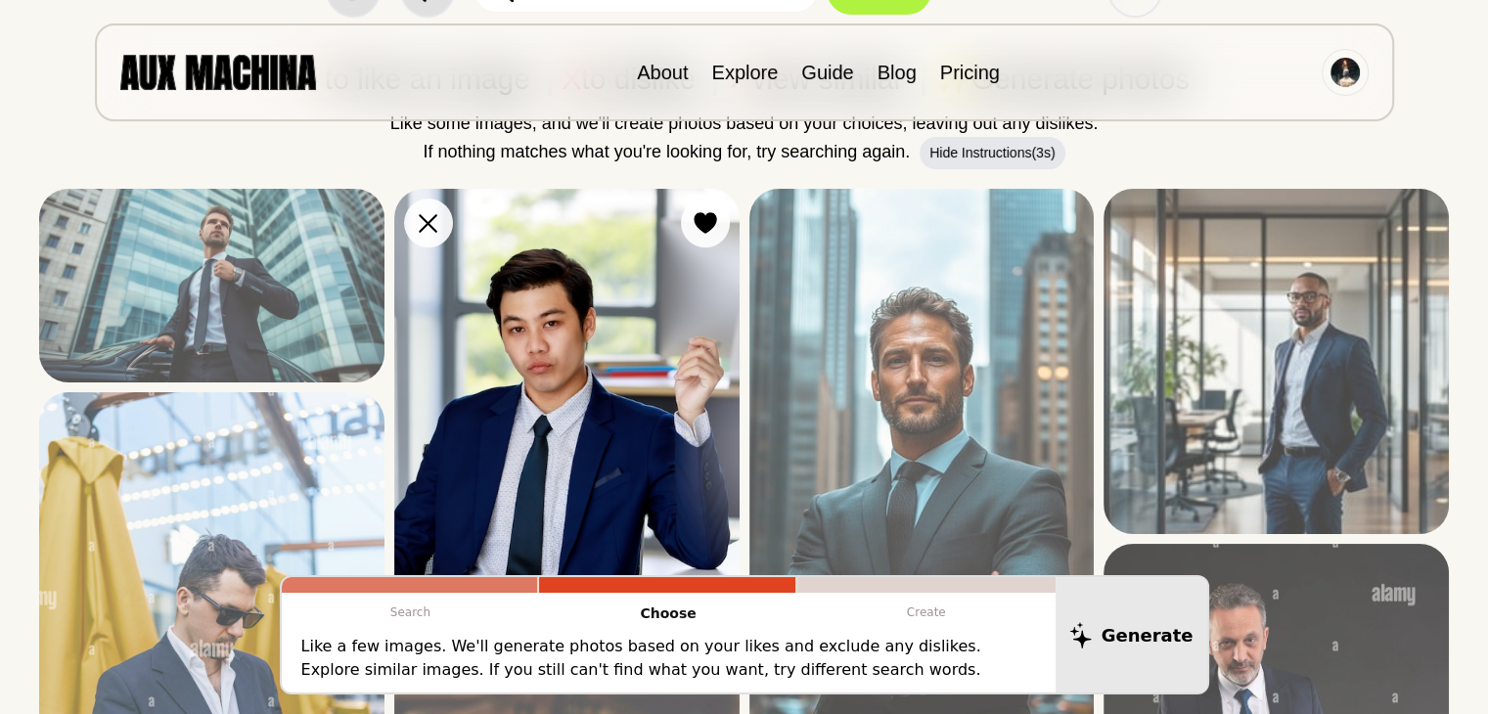
scroll to position [196, 0]
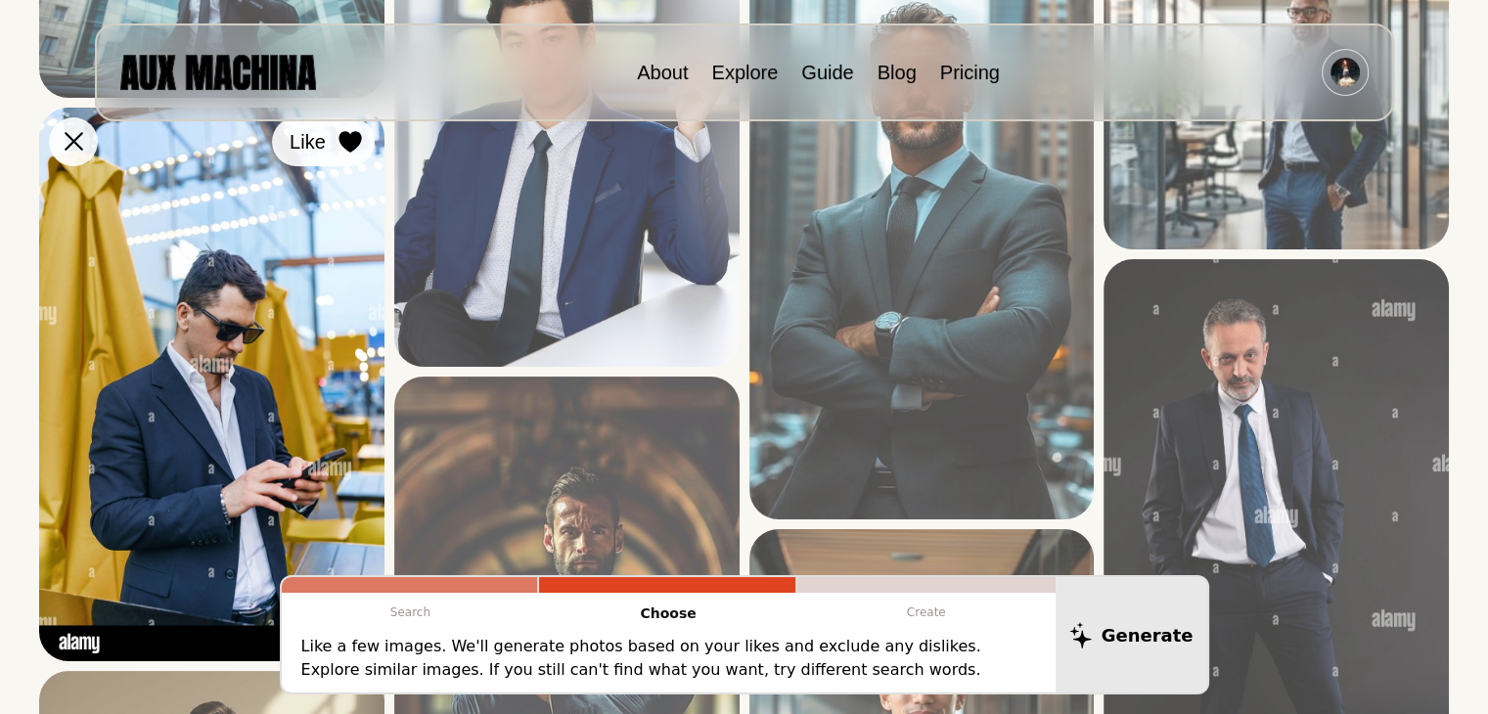
click at [354, 141] on icon at bounding box center [349, 142] width 22 height 22
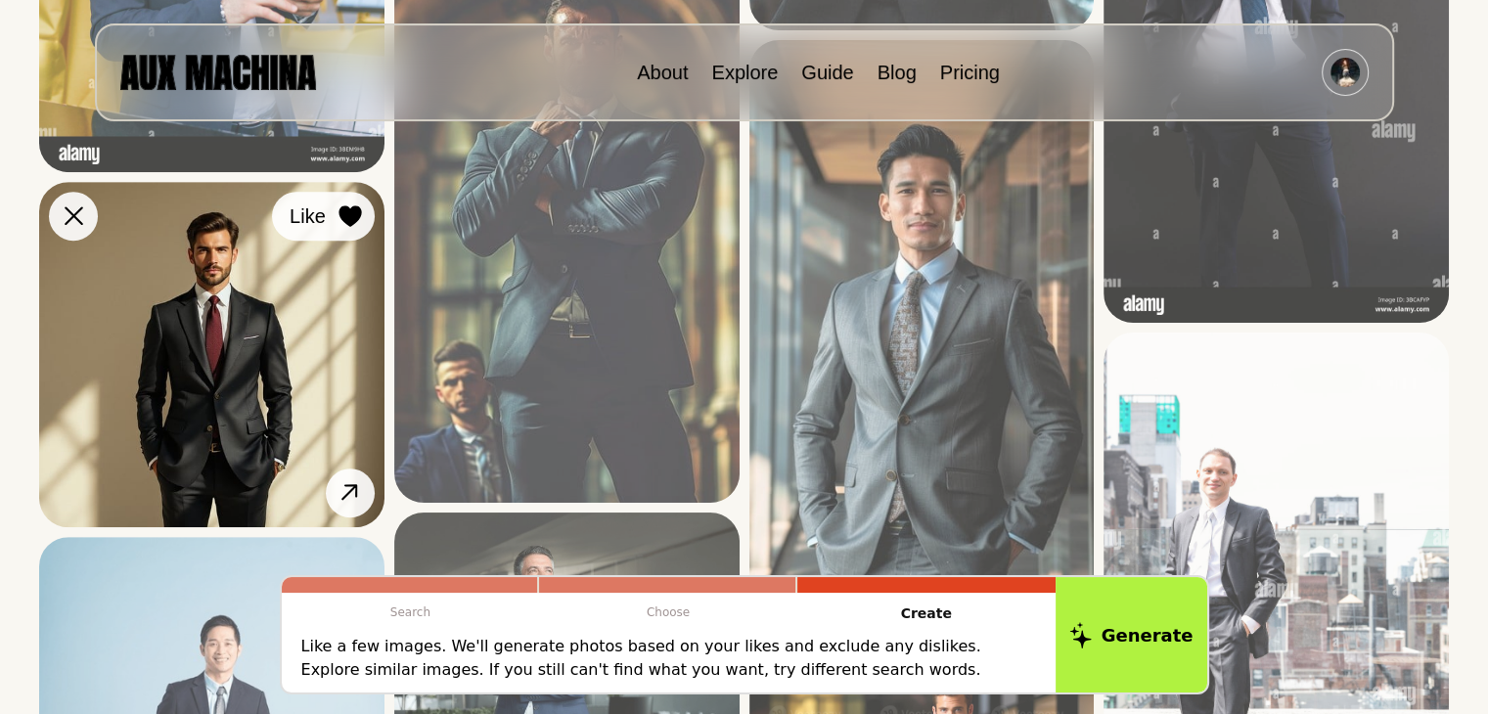
click at [348, 216] on icon at bounding box center [349, 216] width 22 height 22
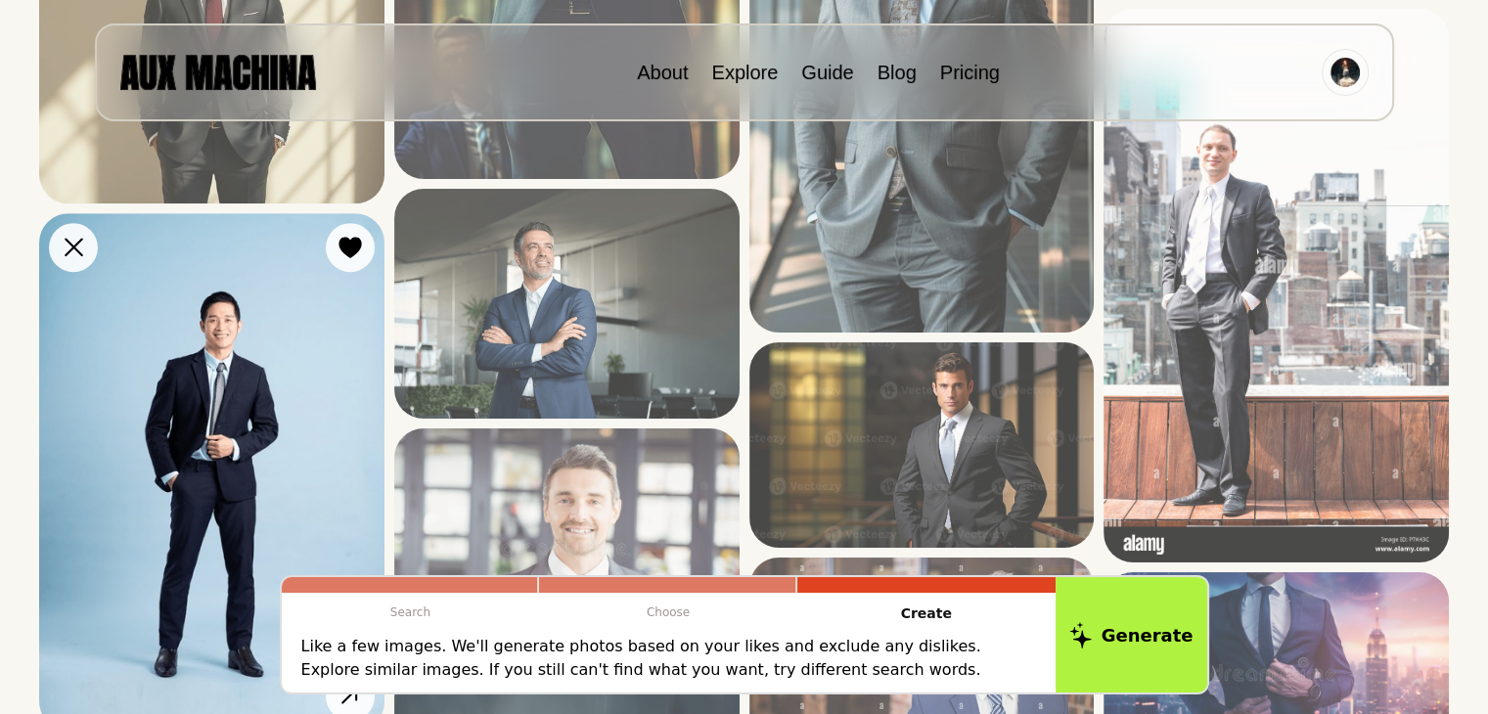
scroll to position [1269, 0]
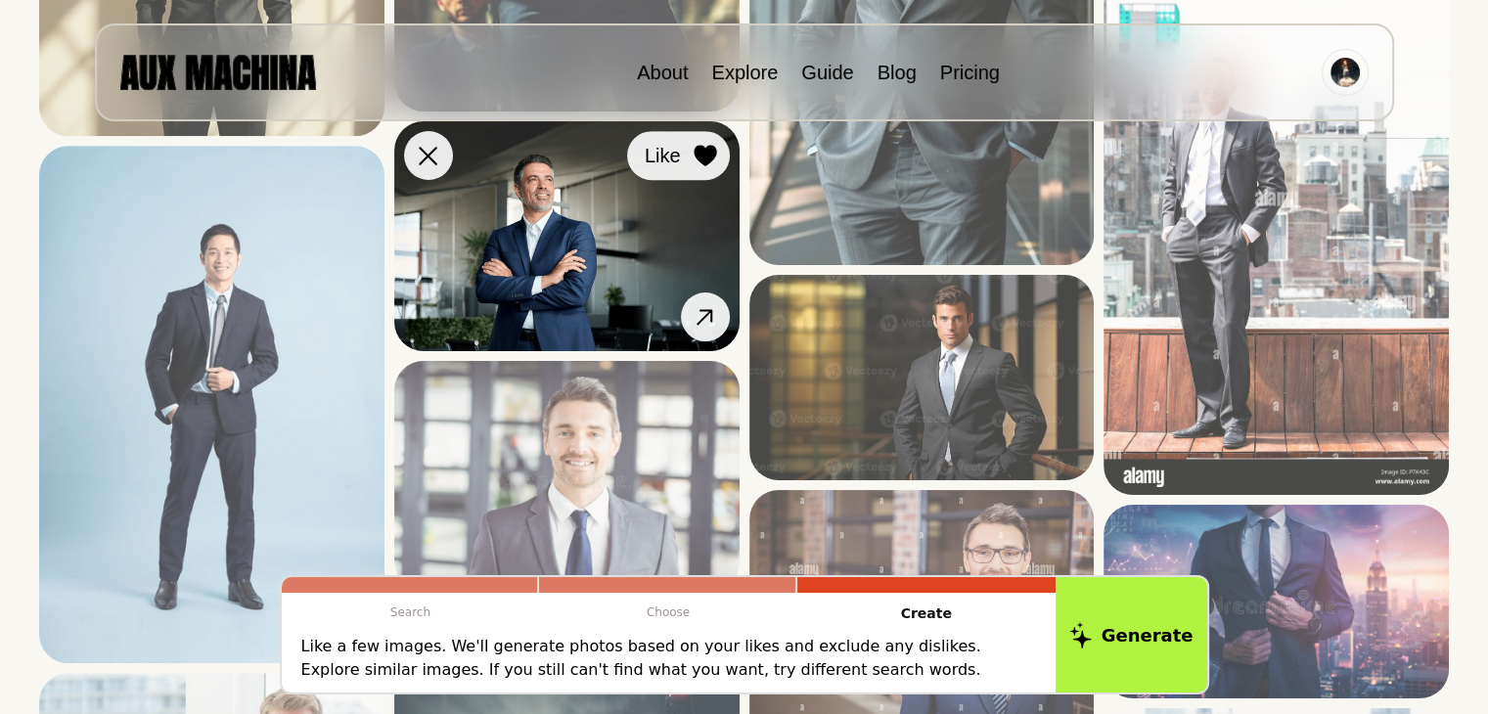
click at [708, 170] on button "Like" at bounding box center [678, 155] width 103 height 49
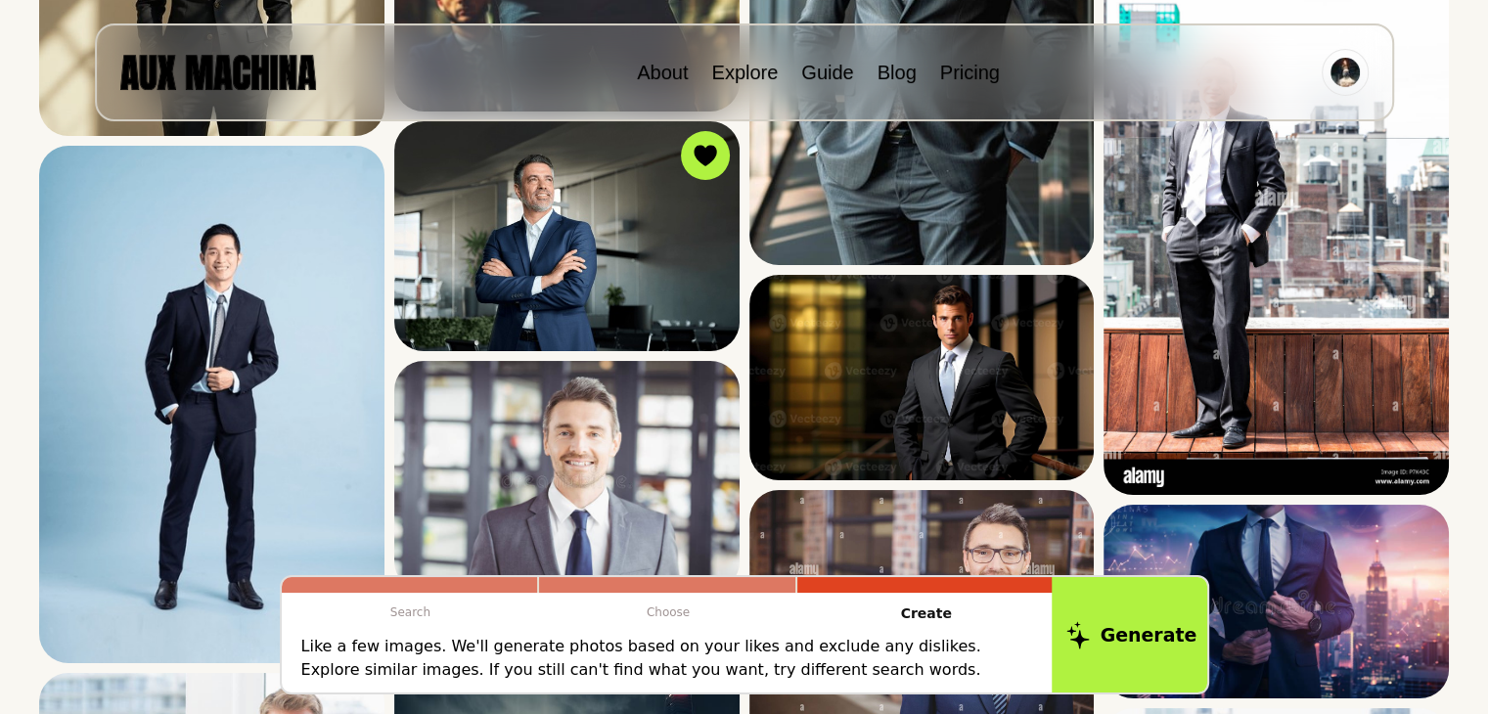
click at [1089, 639] on icon at bounding box center [1077, 634] width 22 height 27
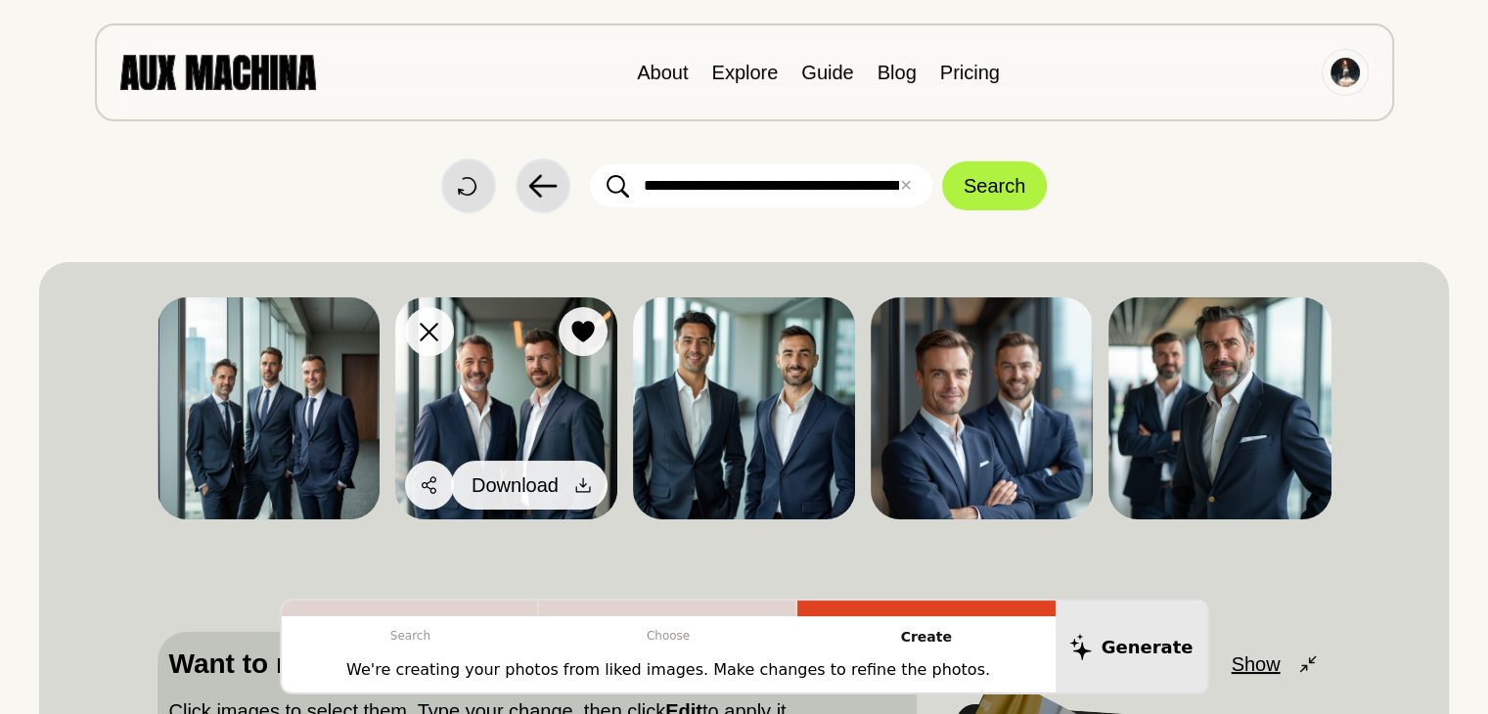
scroll to position [0, 0]
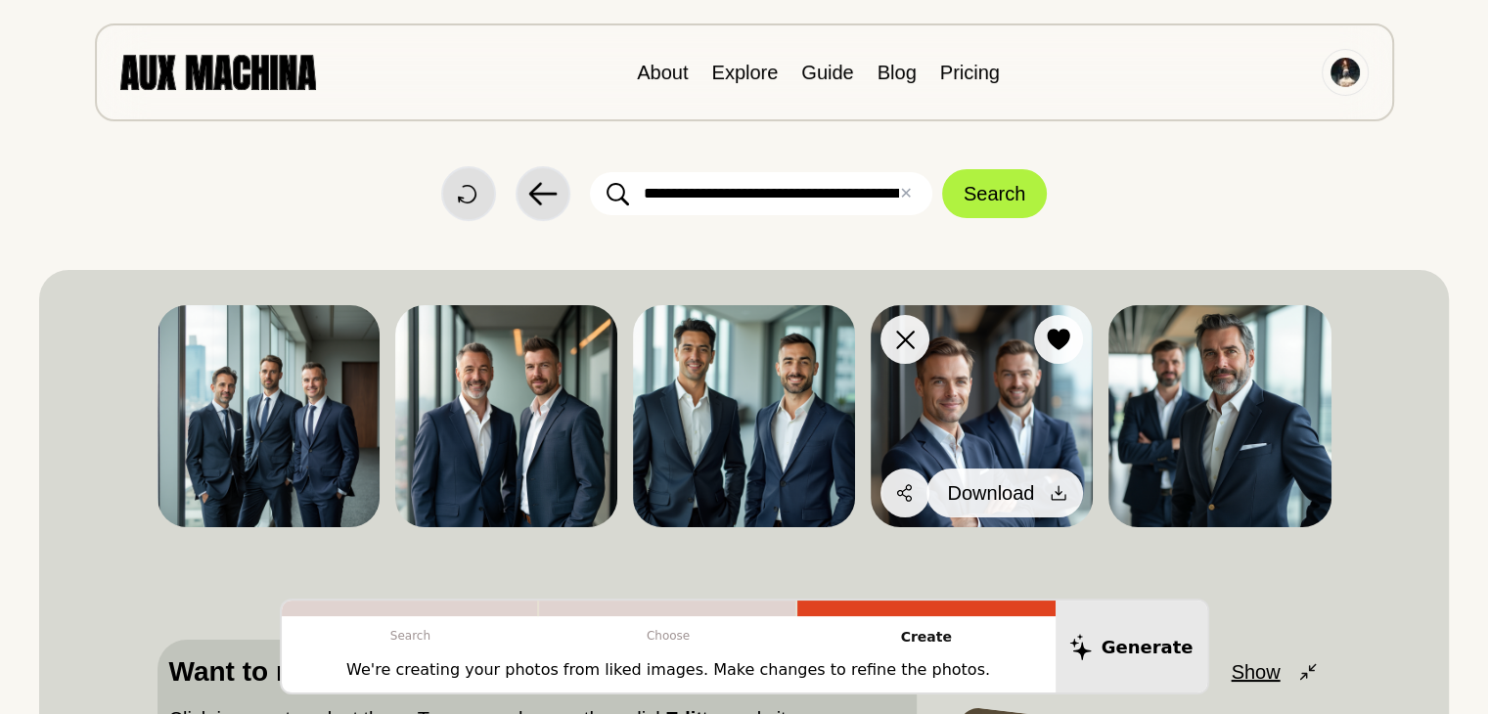
click at [1043, 494] on button "Download" at bounding box center [1004, 492] width 156 height 49
click at [1060, 496] on icon at bounding box center [1058, 493] width 20 height 20
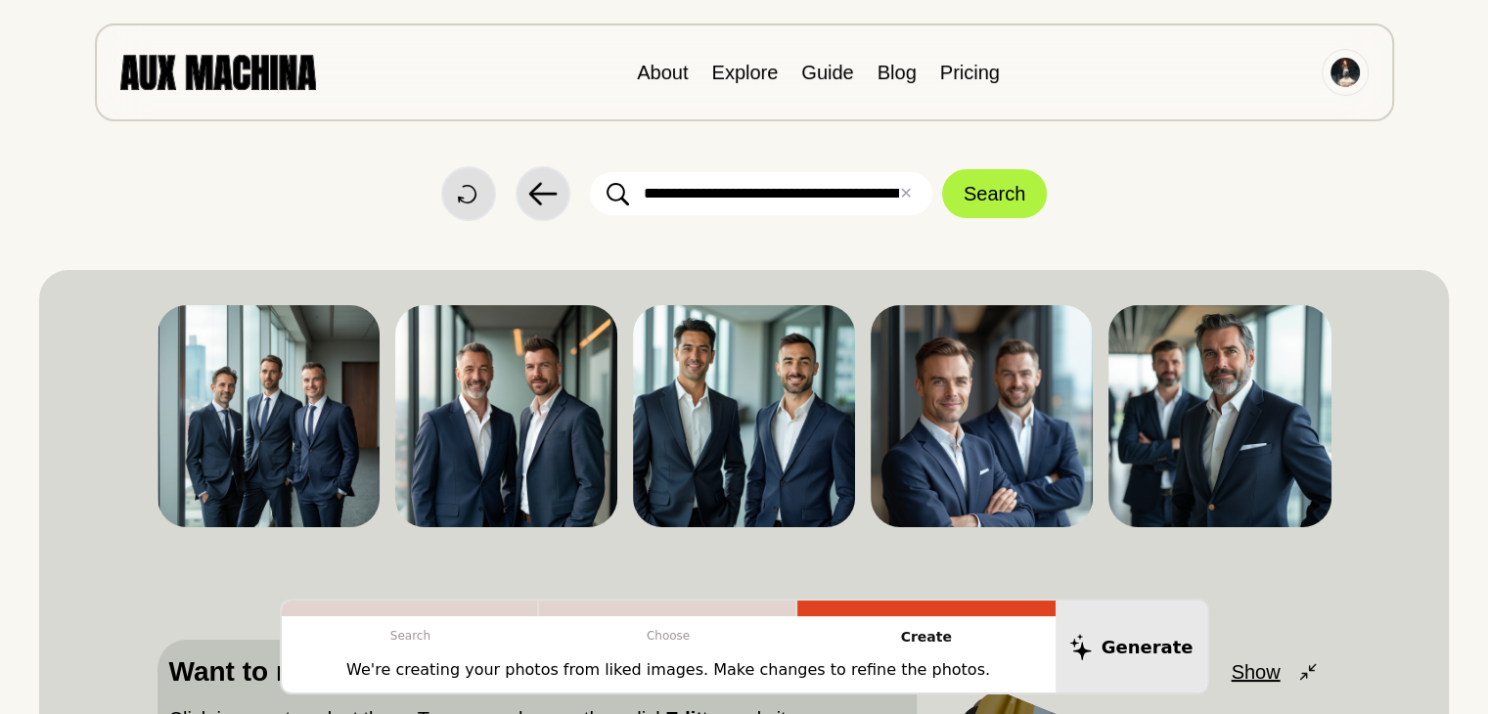
click at [786, 214] on input "**********" at bounding box center [761, 193] width 342 height 43
type input "**********"
click at [980, 178] on button "Search" at bounding box center [994, 193] width 105 height 49
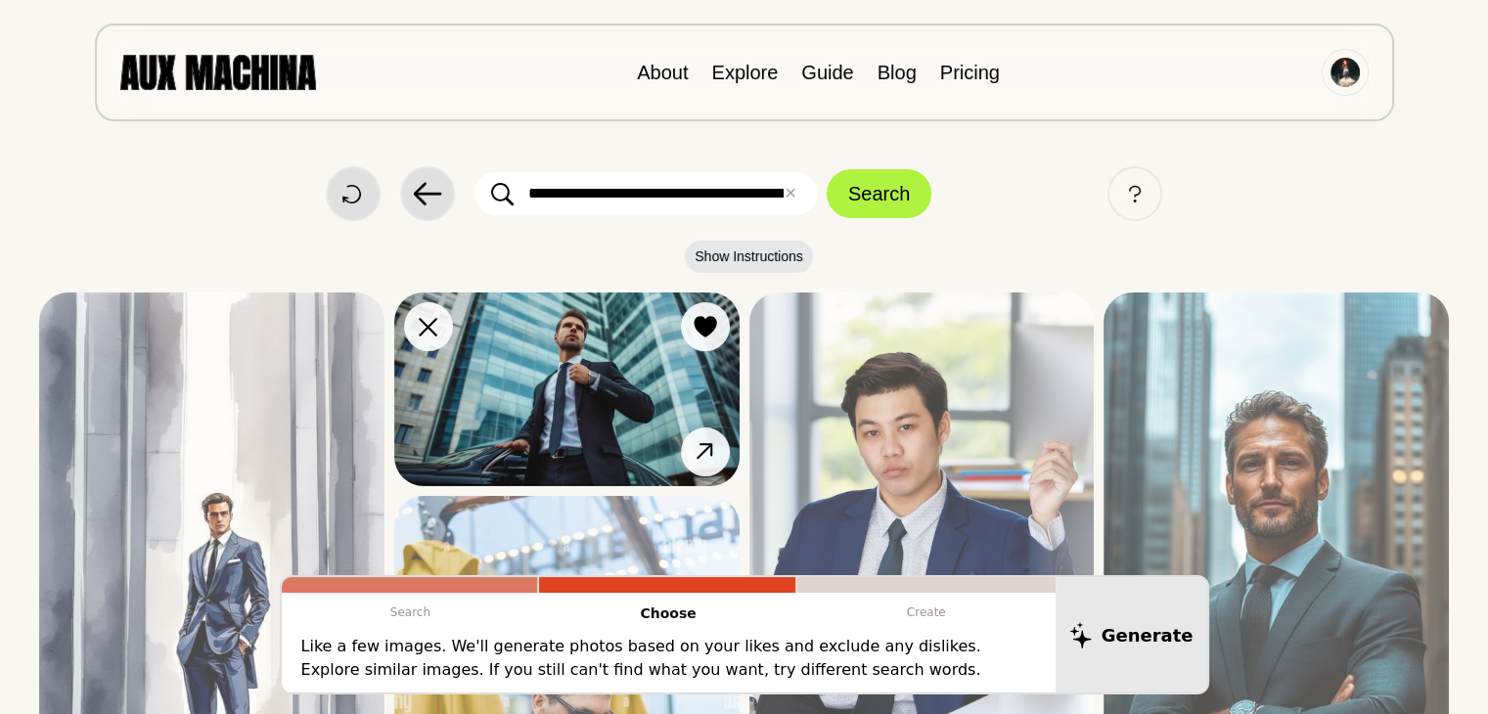
click at [632, 388] on img at bounding box center [566, 389] width 345 height 194
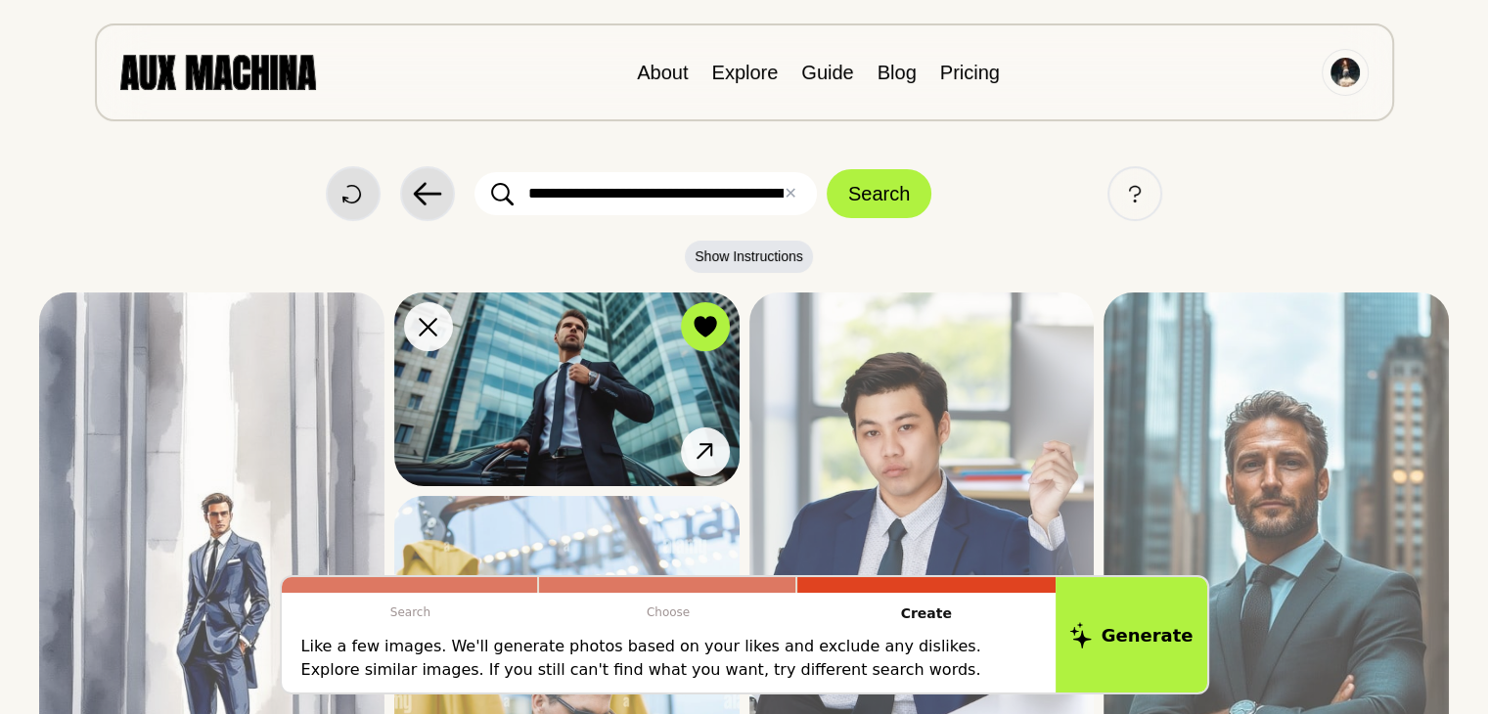
click at [634, 387] on img at bounding box center [566, 389] width 345 height 194
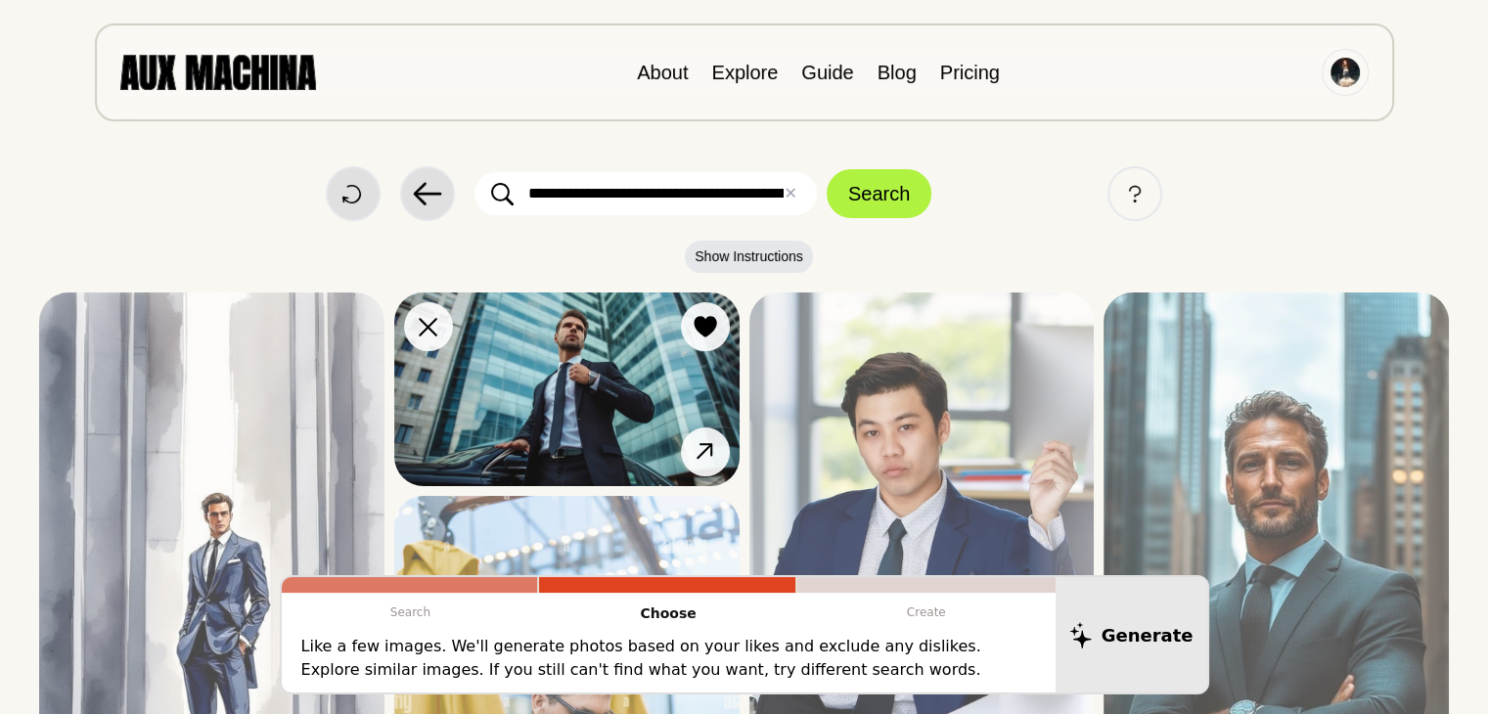
click at [585, 387] on img at bounding box center [566, 389] width 345 height 194
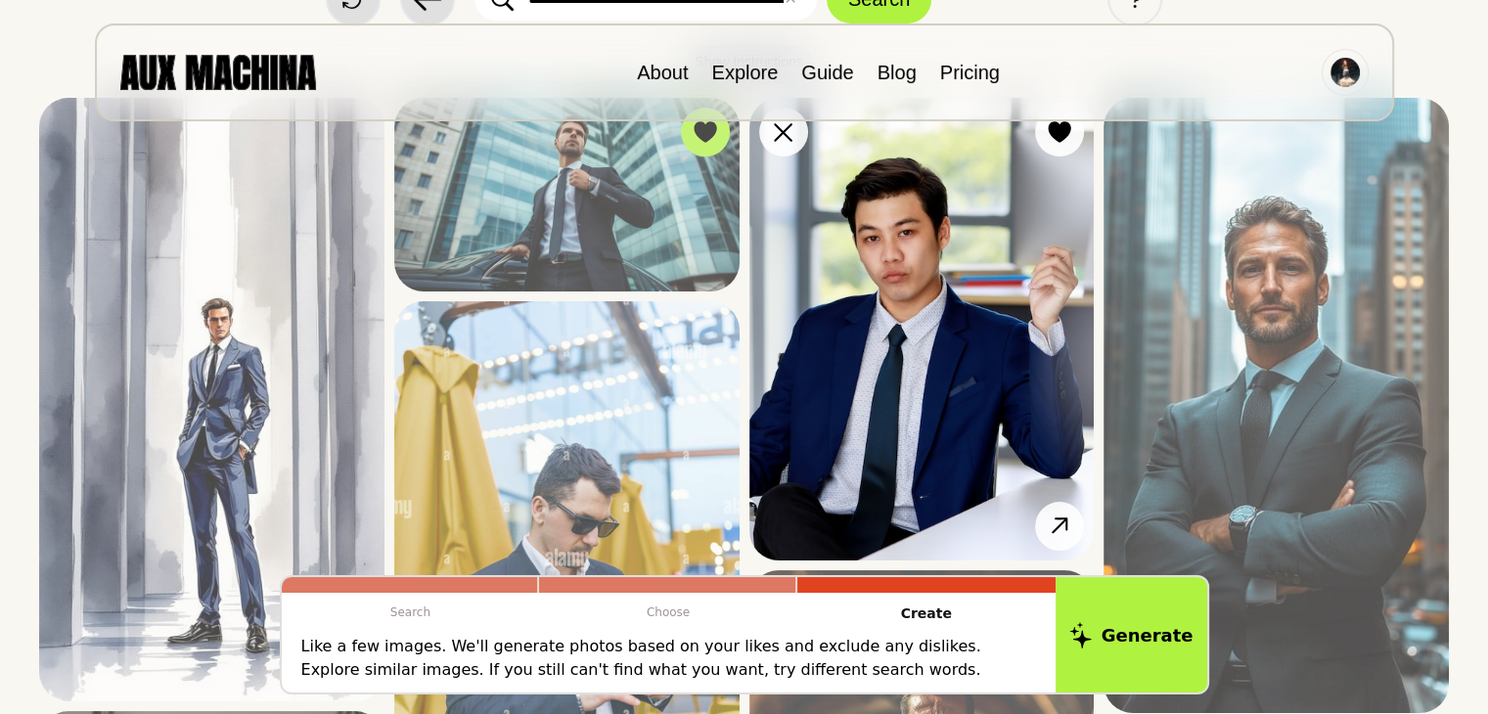
scroll to position [196, 0]
click at [1014, 381] on img at bounding box center [921, 328] width 345 height 463
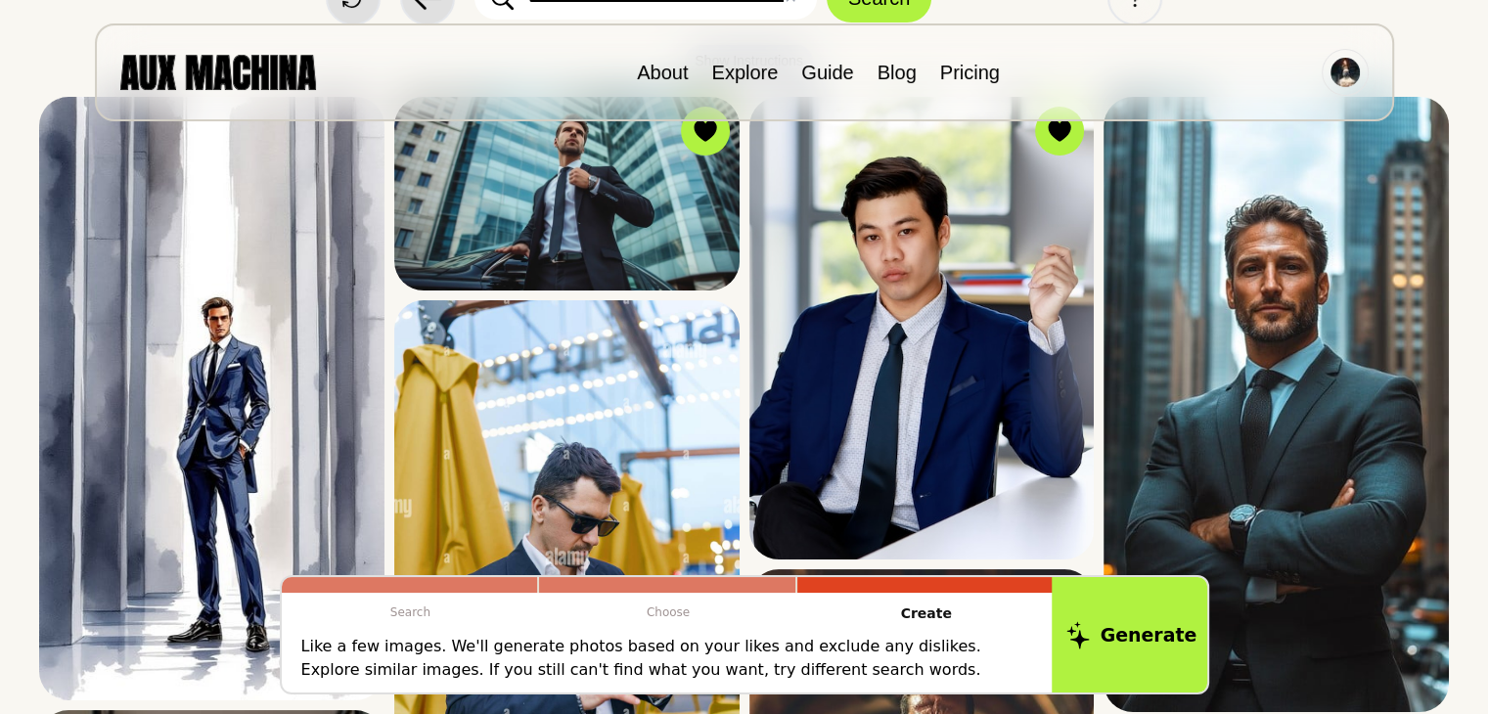
click at [1099, 656] on button "Generate" at bounding box center [1130, 634] width 159 height 121
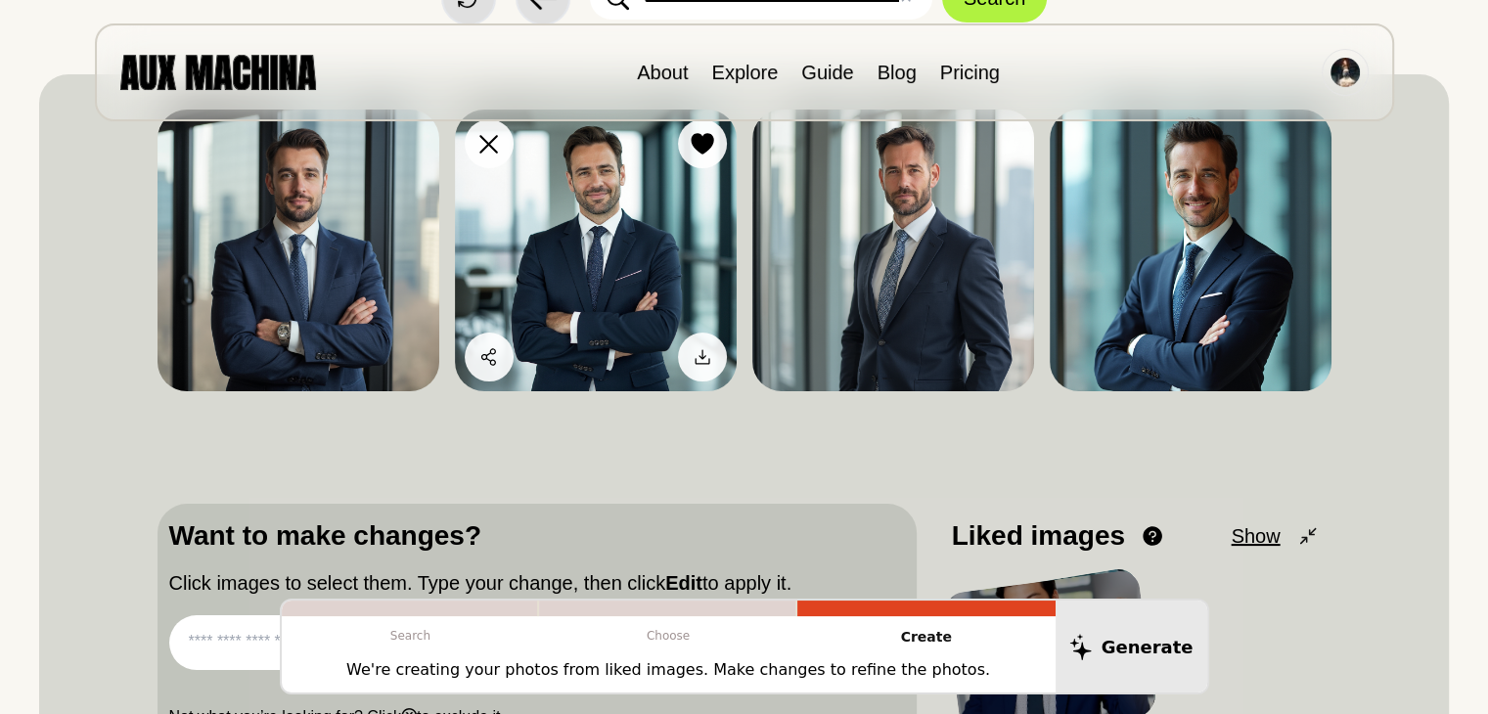
click at [615, 268] on img at bounding box center [596, 251] width 282 height 282
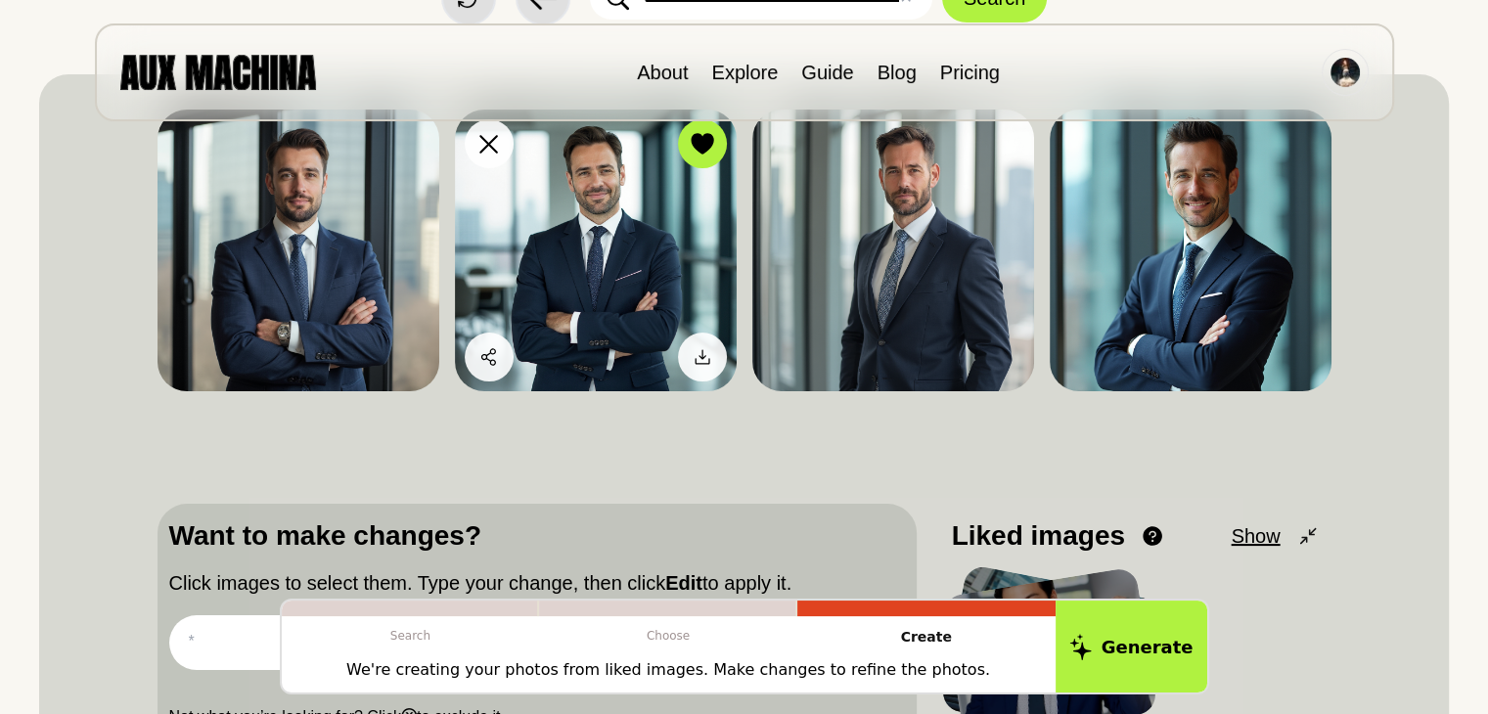
click at [626, 290] on img at bounding box center [596, 251] width 282 height 282
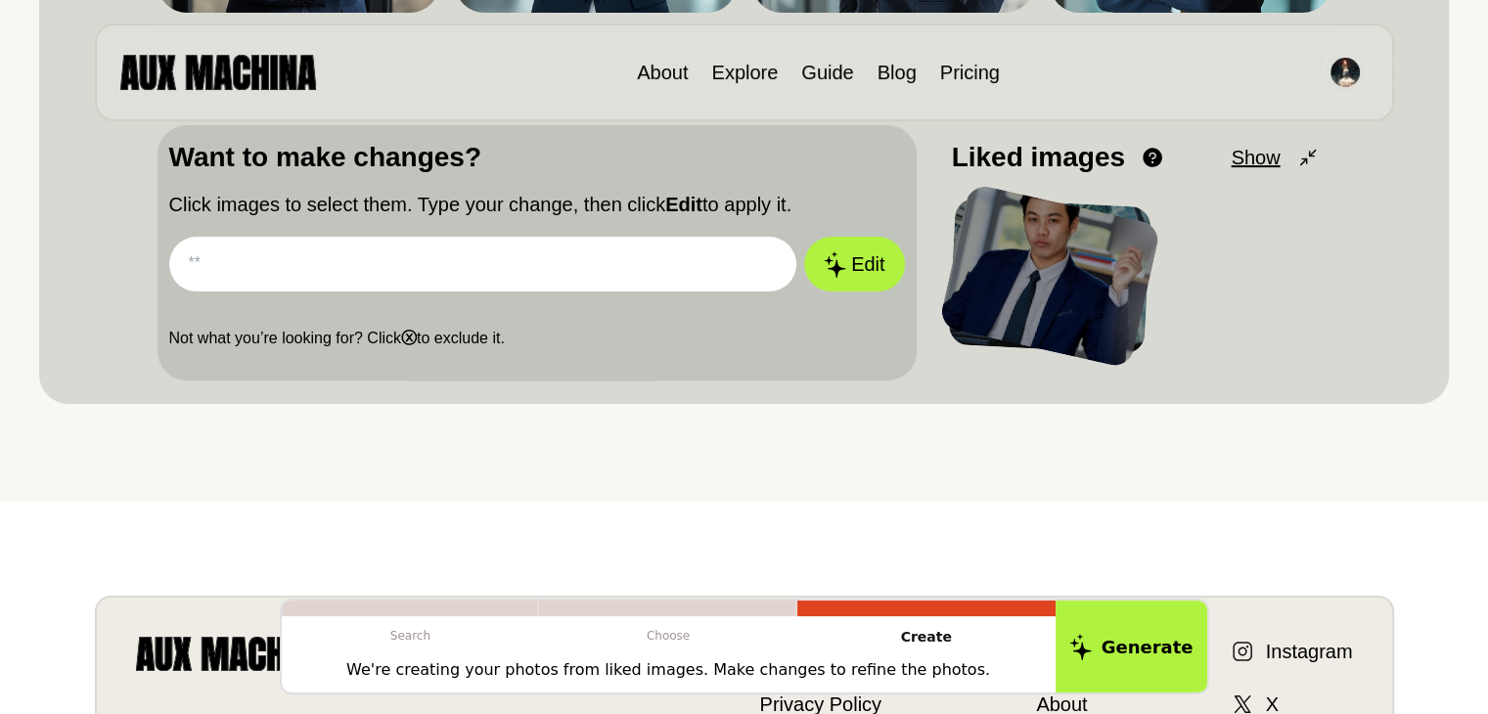
scroll to position [587, 0]
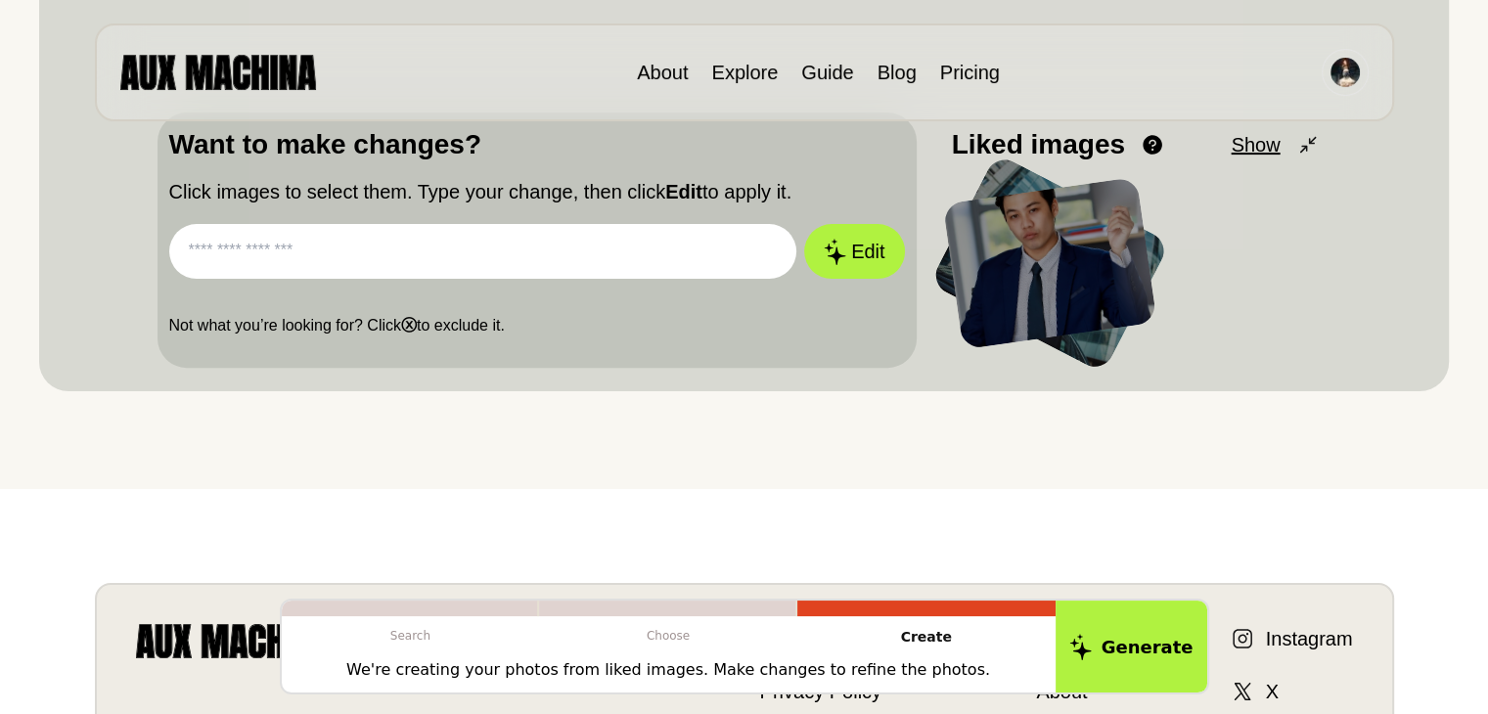
click at [523, 253] on input "text" at bounding box center [483, 251] width 628 height 55
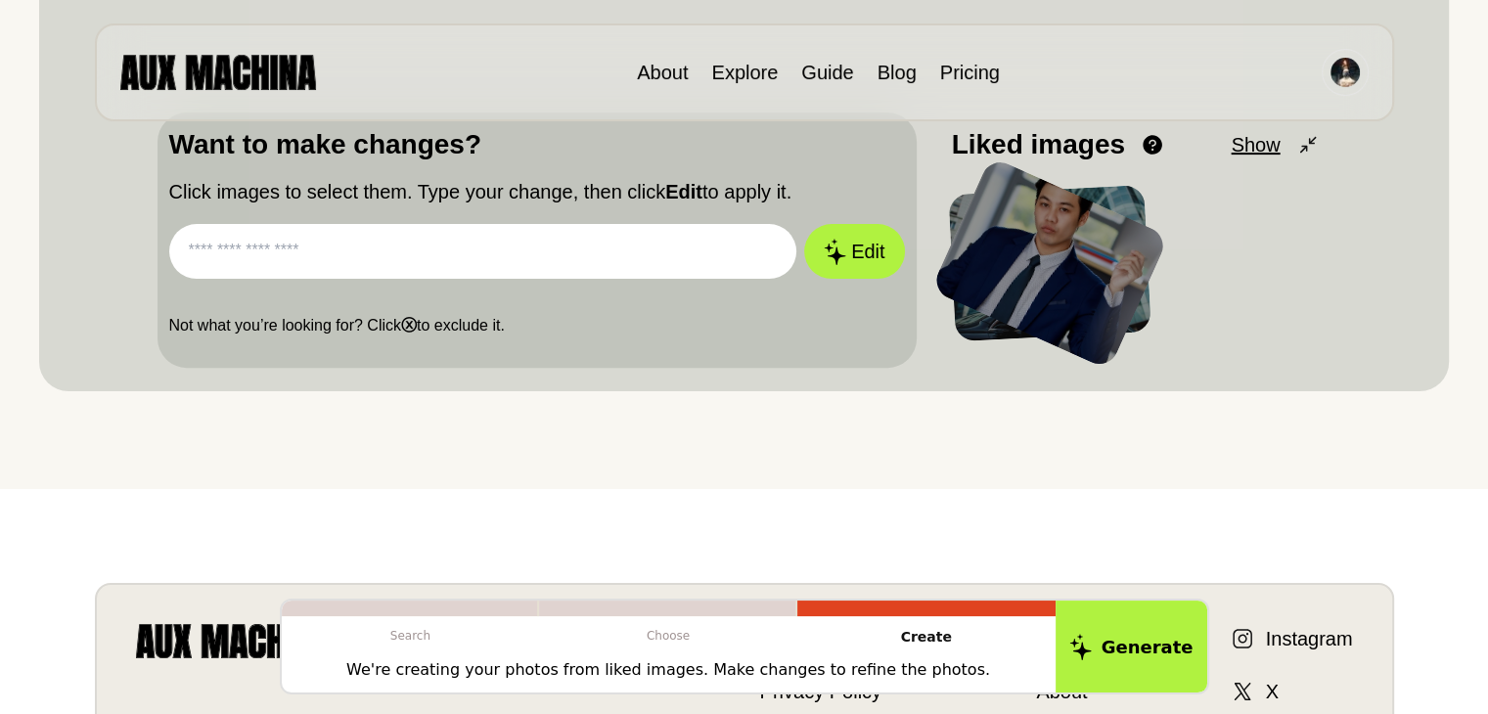
drag, startPoint x: 481, startPoint y: 263, endPoint x: 470, endPoint y: 263, distance: 10.8
click at [477, 263] on input "text" at bounding box center [483, 251] width 628 height 55
click at [469, 263] on input "text" at bounding box center [483, 251] width 628 height 55
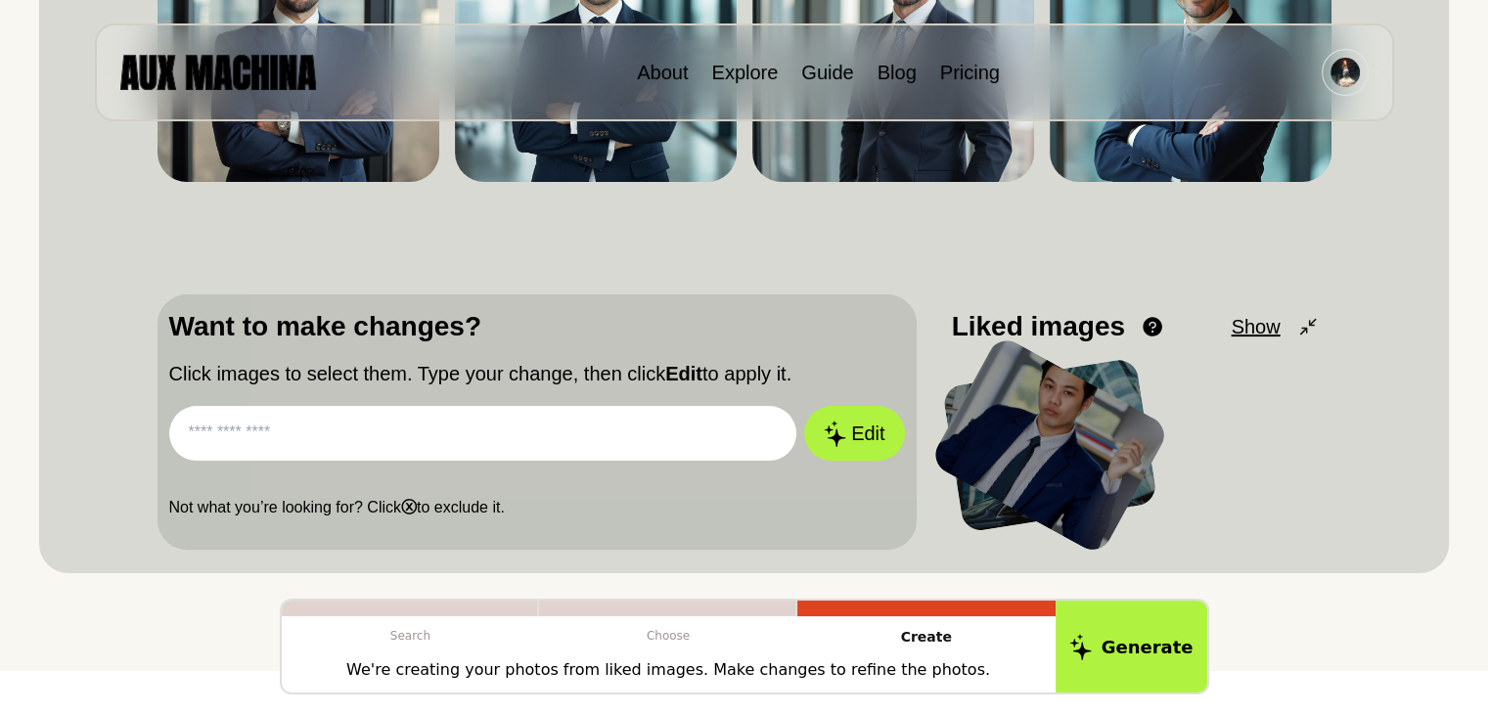
scroll to position [293, 0]
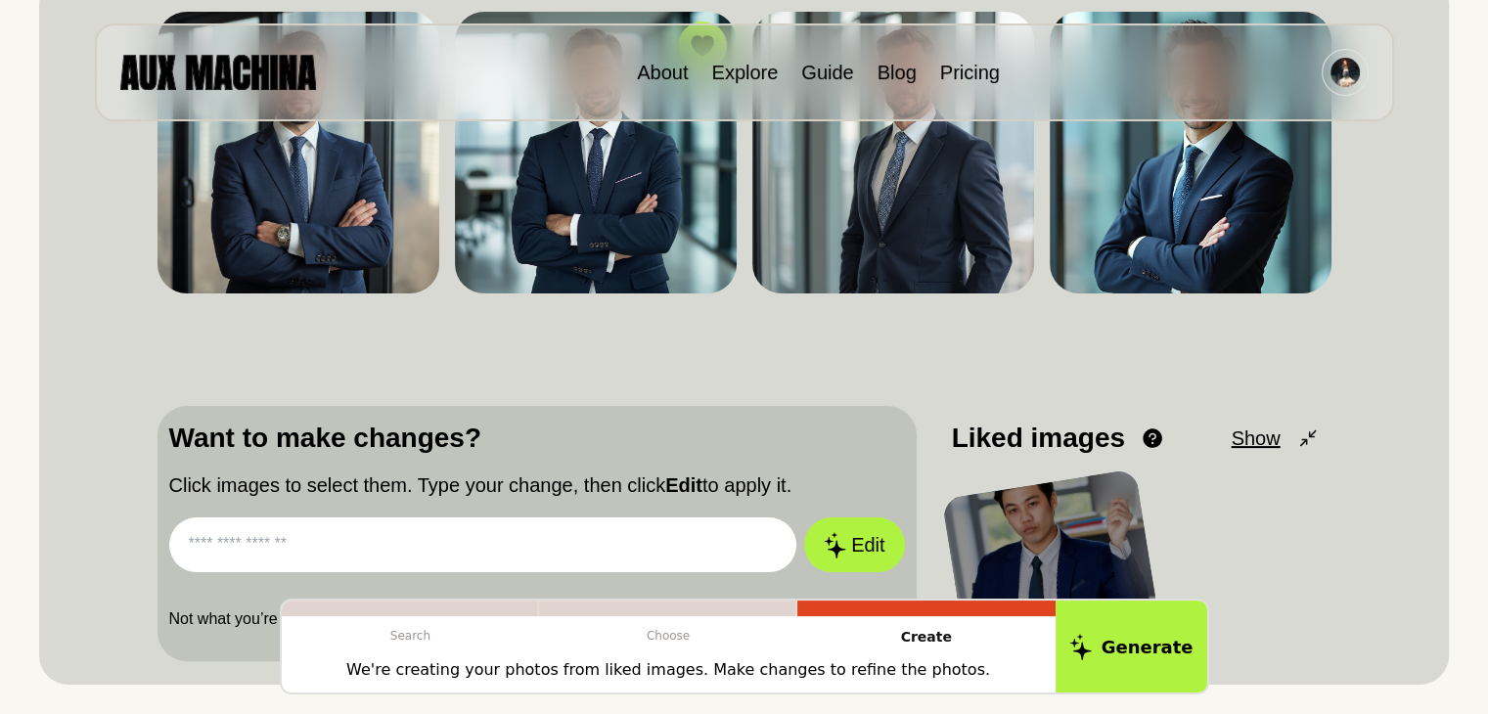
click at [456, 525] on input "text" at bounding box center [483, 544] width 628 height 55
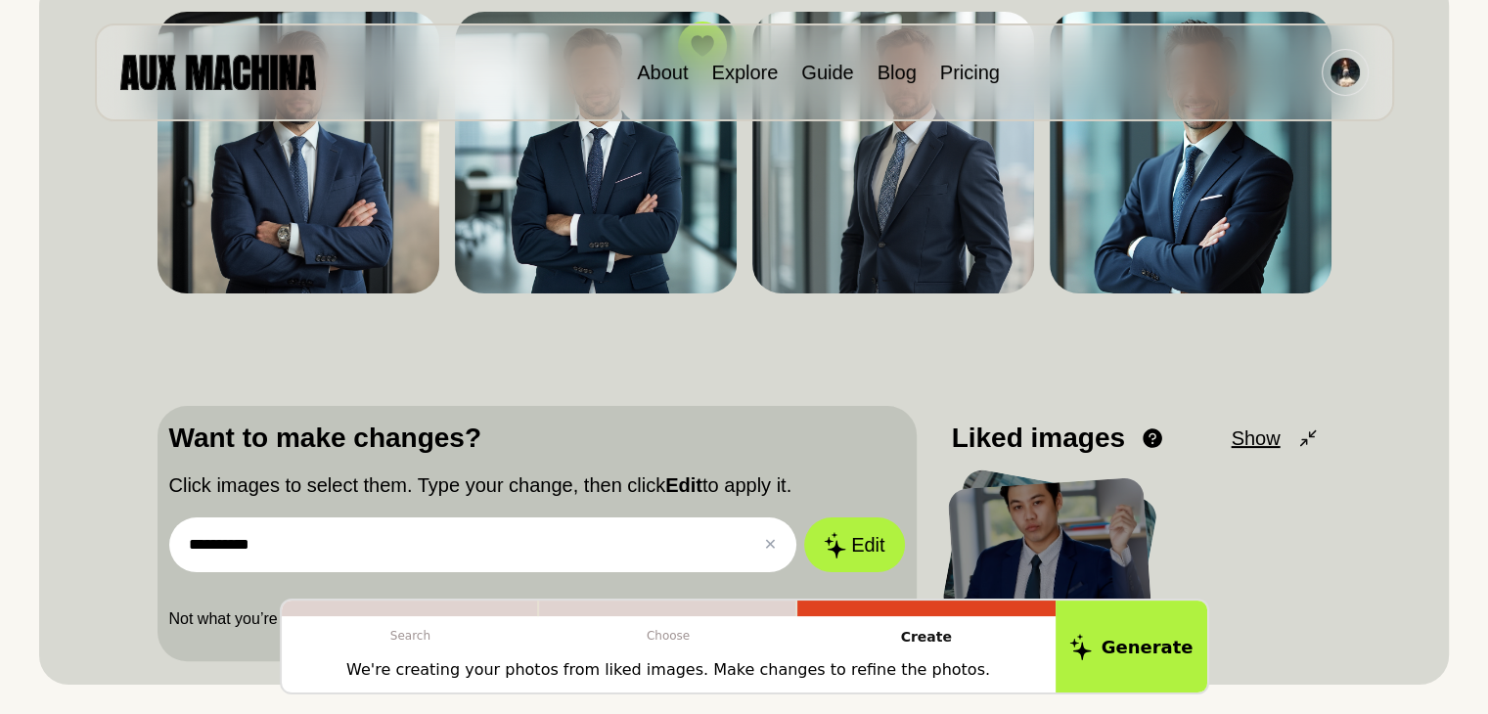
paste input "**********"
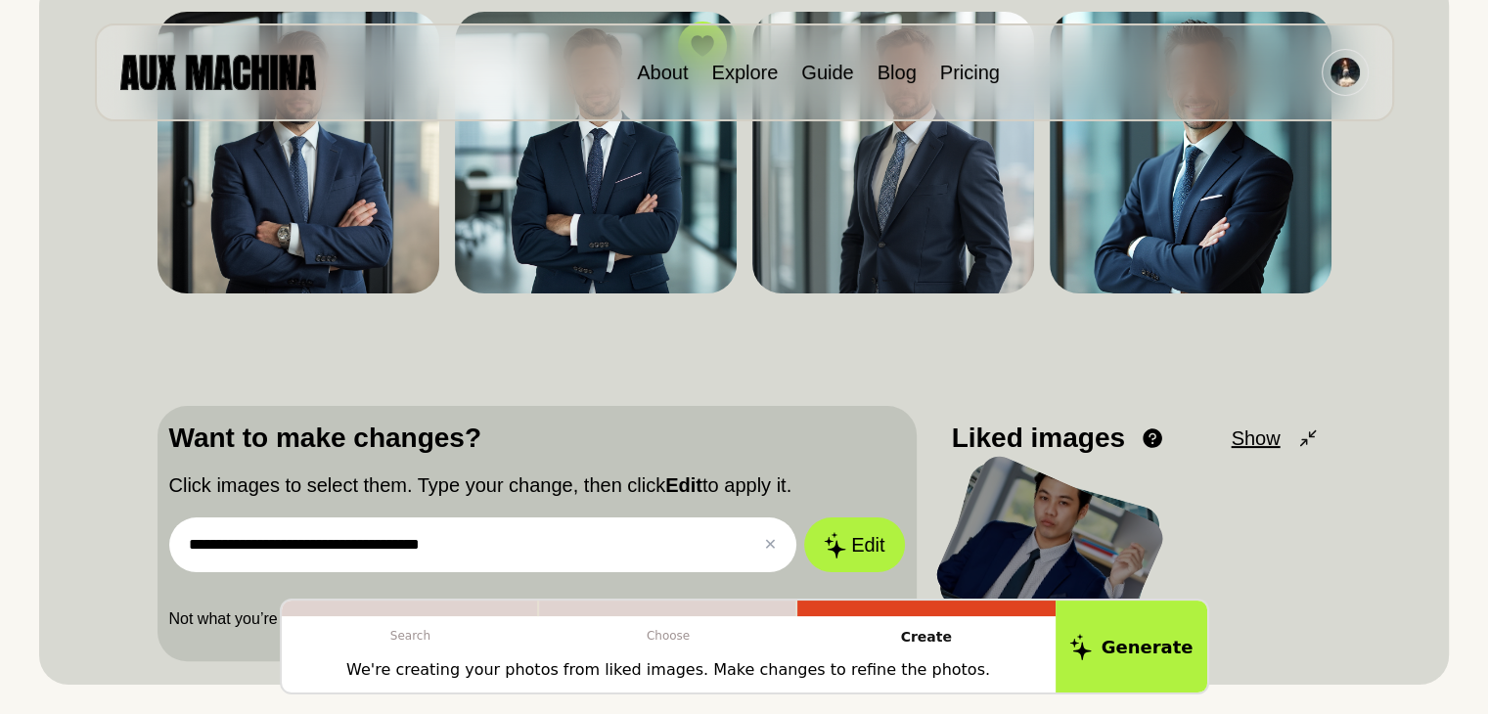
type input "**********"
click at [804, 517] on button "Edit" at bounding box center [854, 544] width 100 height 55
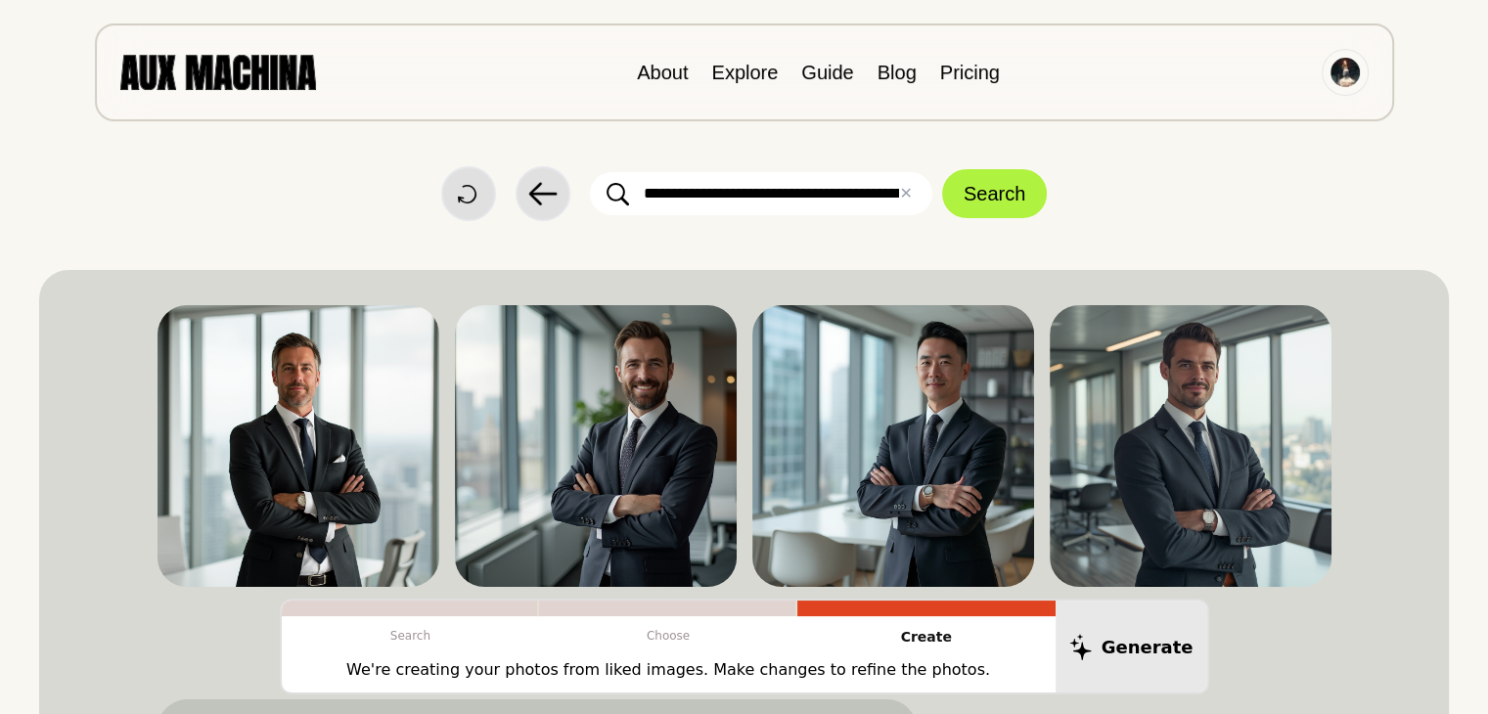
scroll to position [0, 0]
click at [336, 429] on img at bounding box center [298, 446] width 282 height 282
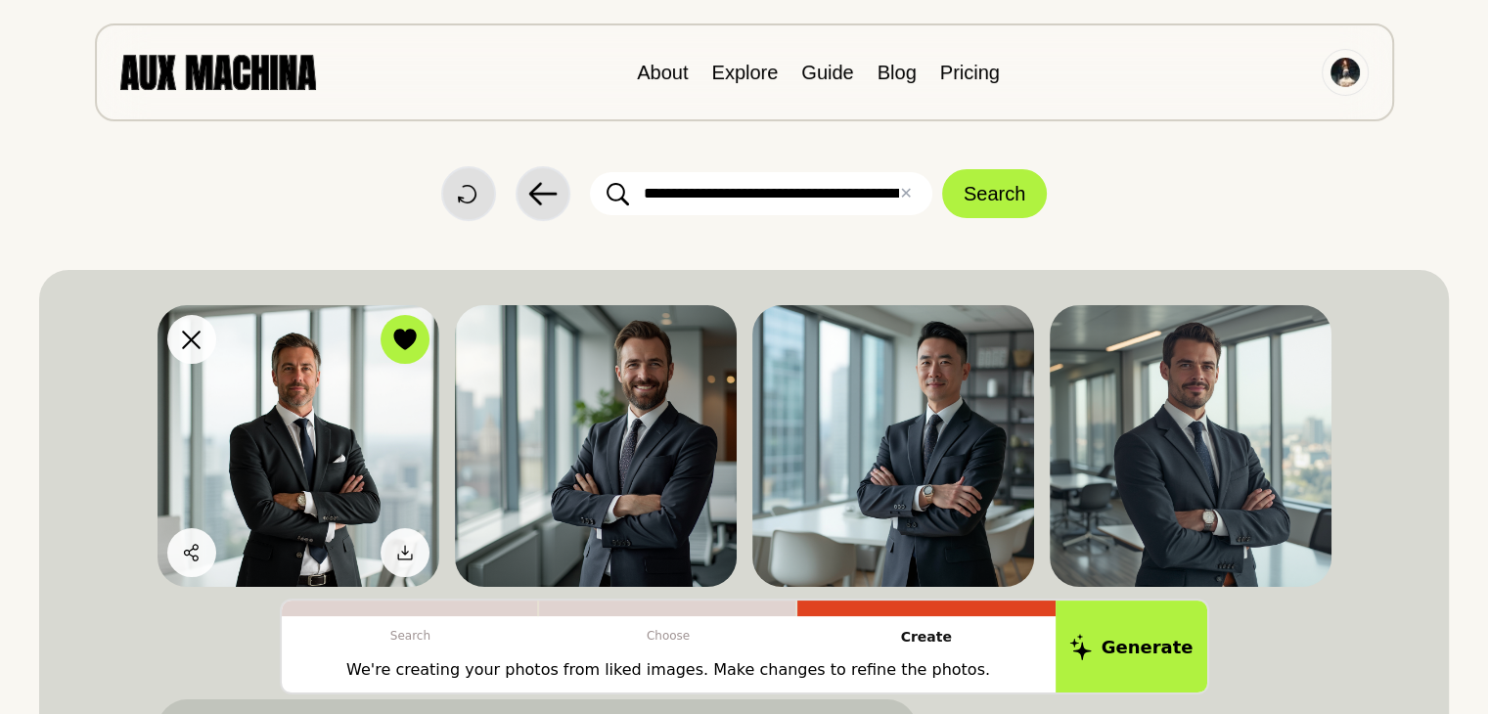
click at [340, 428] on img at bounding box center [298, 446] width 282 height 282
